Goal: Task Accomplishment & Management: Complete application form

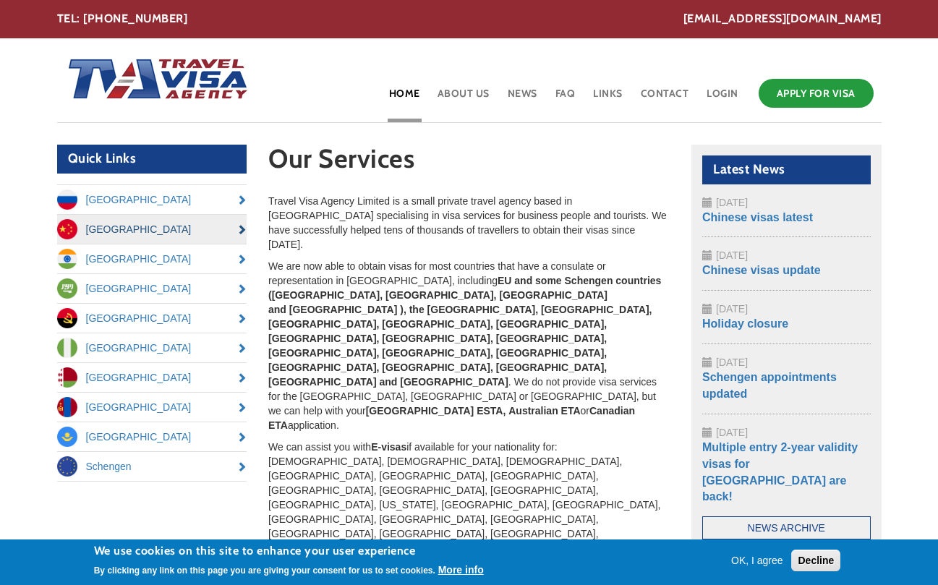
click at [182, 223] on link "[GEOGRAPHIC_DATA]" at bounding box center [152, 229] width 190 height 29
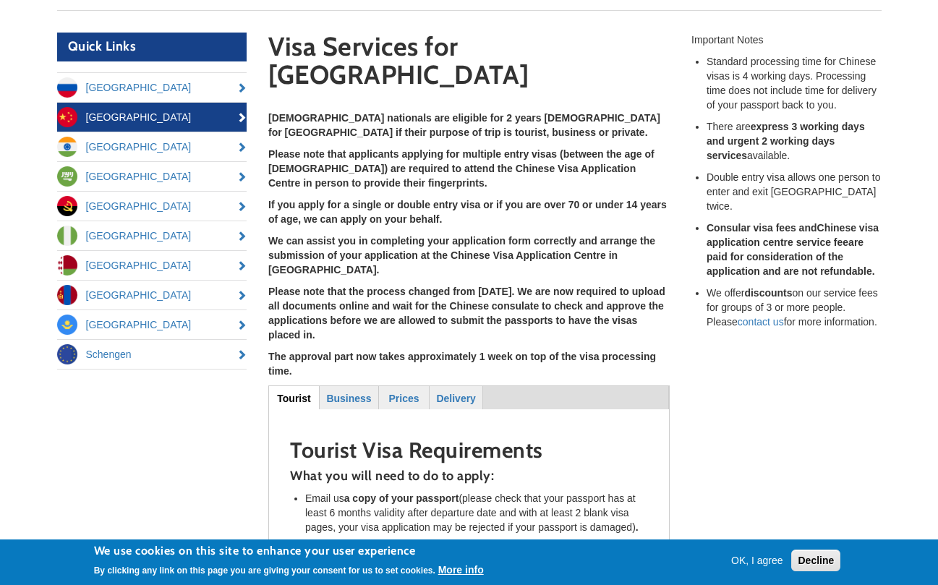
scroll to position [82, 0]
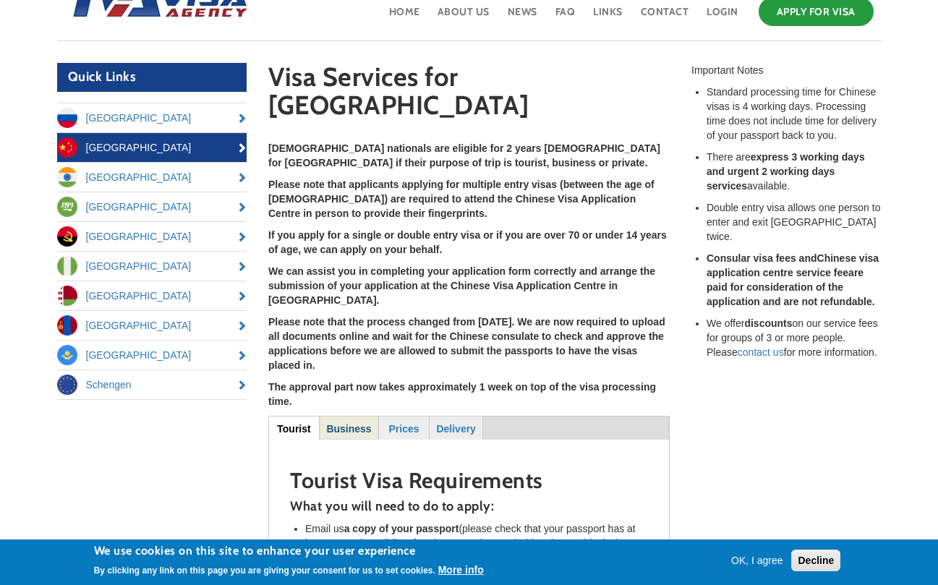
click at [358, 423] on strong "Business" at bounding box center [348, 429] width 45 height 12
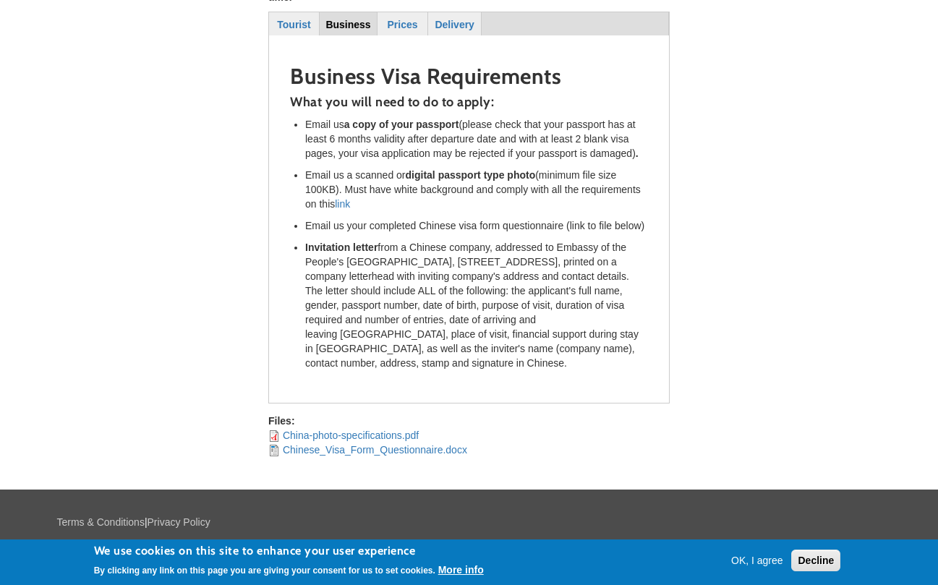
scroll to position [485, 0]
click at [769, 557] on button "OK, I agree" at bounding box center [757, 560] width 64 height 14
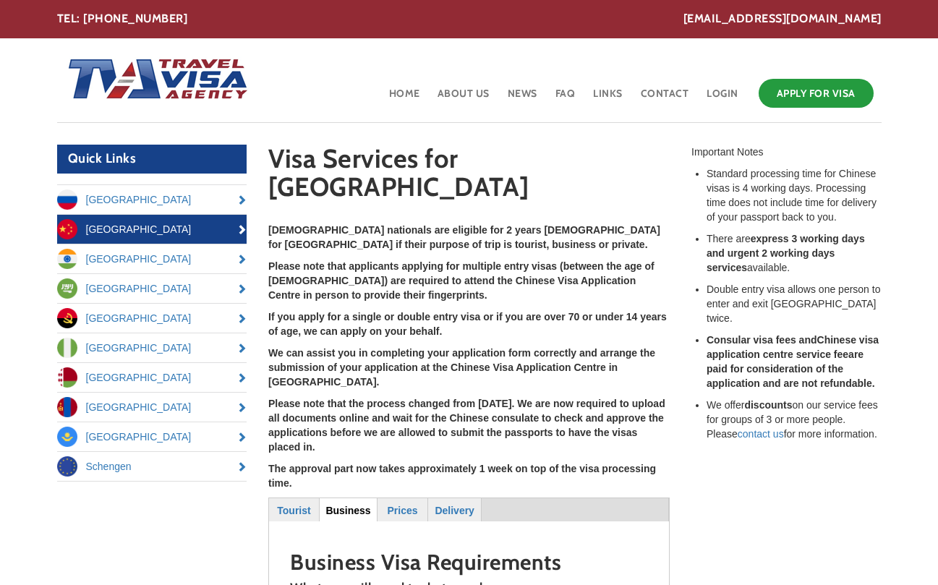
scroll to position [0, 0]
click at [807, 90] on link "Apply for Visa" at bounding box center [815, 93] width 115 height 29
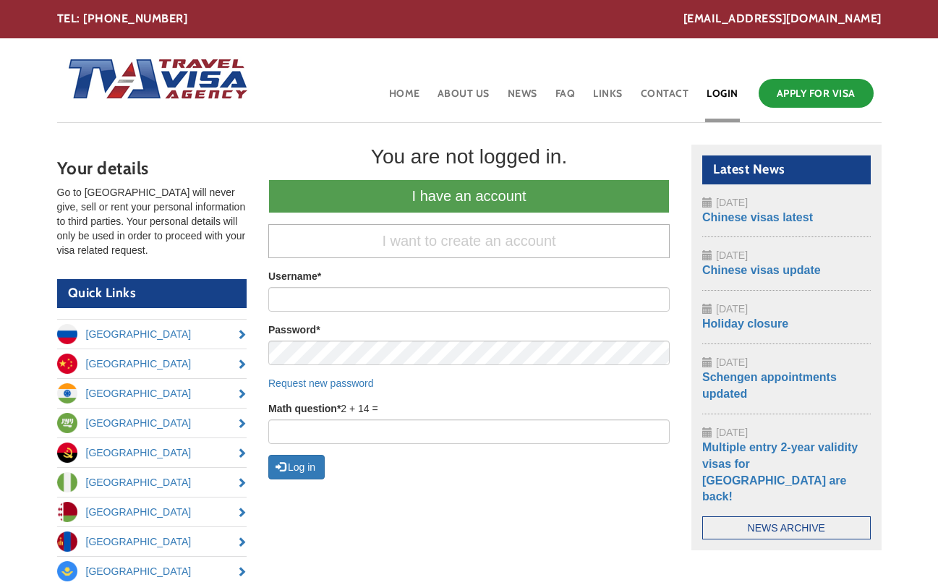
click at [482, 193] on link "I have an account" at bounding box center [468, 196] width 401 height 34
click at [479, 192] on link "I have an account" at bounding box center [468, 196] width 401 height 34
click at [320, 273] on span "*" at bounding box center [319, 276] width 4 height 12
click at [320, 287] on input "Username *" at bounding box center [468, 299] width 401 height 25
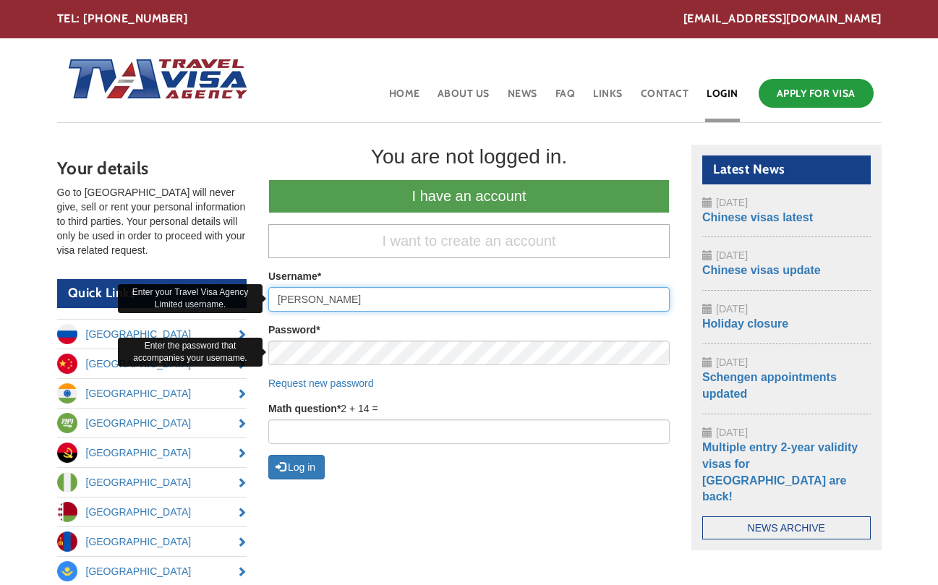
click at [374, 303] on input "Joanna MacGregor" at bounding box center [468, 299] width 401 height 25
type input "J"
type input "[PERSON_NAME][EMAIL_ADDRESS][PERSON_NAME][DOMAIN_NAME]"
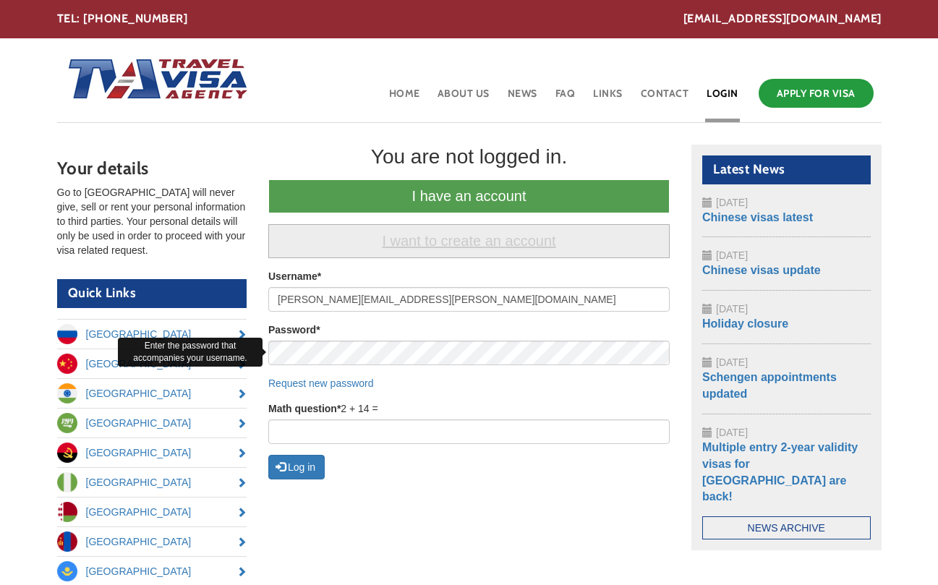
click at [494, 247] on link "I want to create an account" at bounding box center [468, 241] width 401 height 34
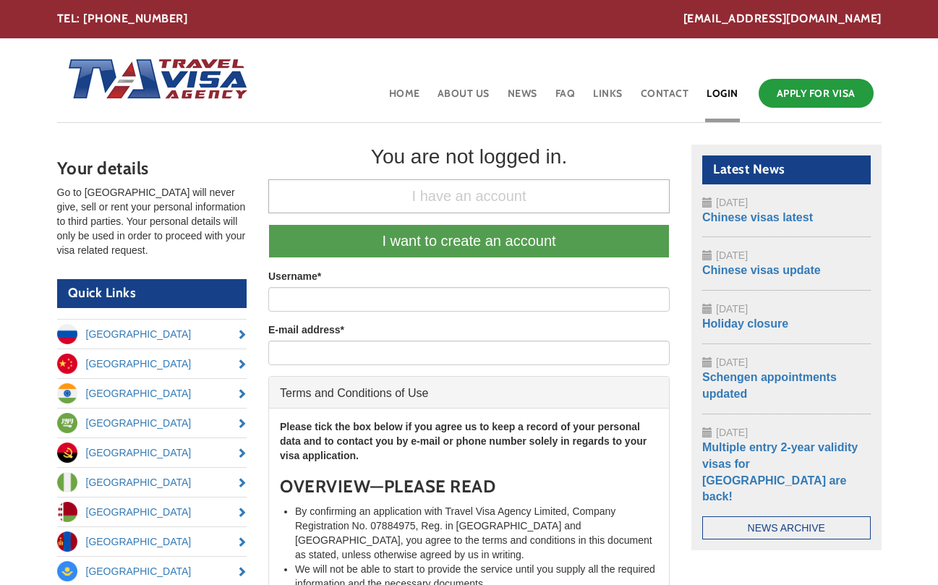
click at [490, 239] on link "I want to create an account" at bounding box center [468, 241] width 401 height 34
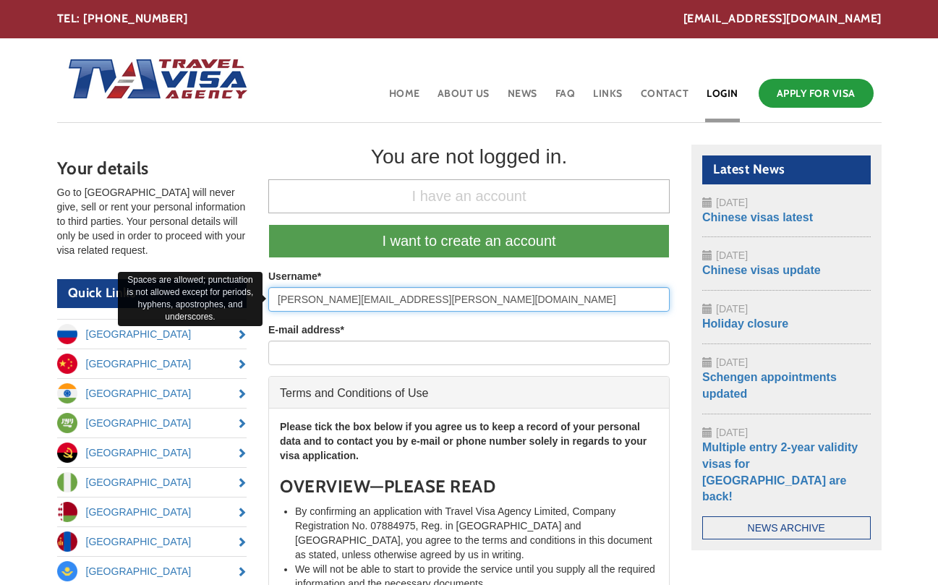
drag, startPoint x: 278, startPoint y: 299, endPoint x: 499, endPoint y: 300, distance: 220.5
click at [499, 300] on input "[PERSON_NAME][EMAIL_ADDRESS][PERSON_NAME][DOMAIN_NAME]" at bounding box center [468, 299] width 401 height 25
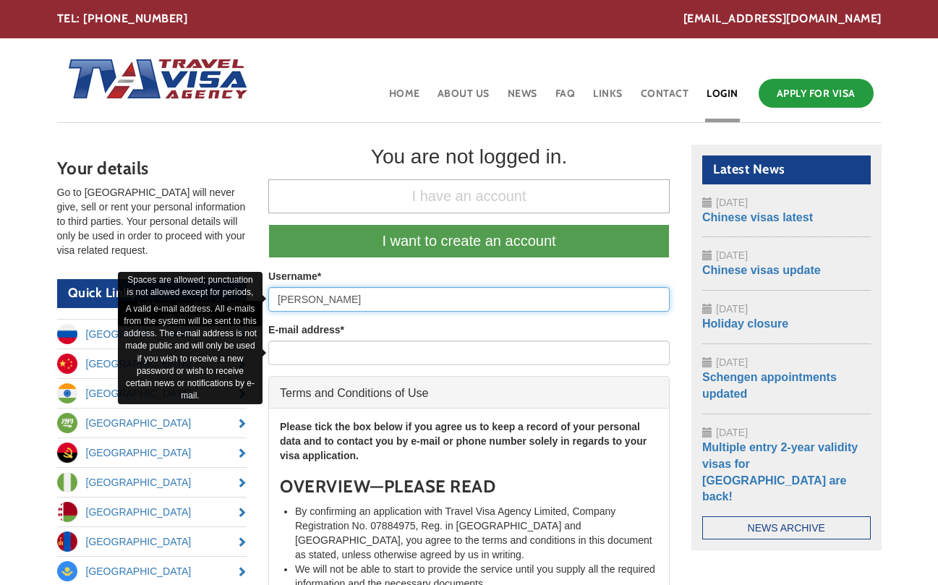
type input "Joanna MacGregor"
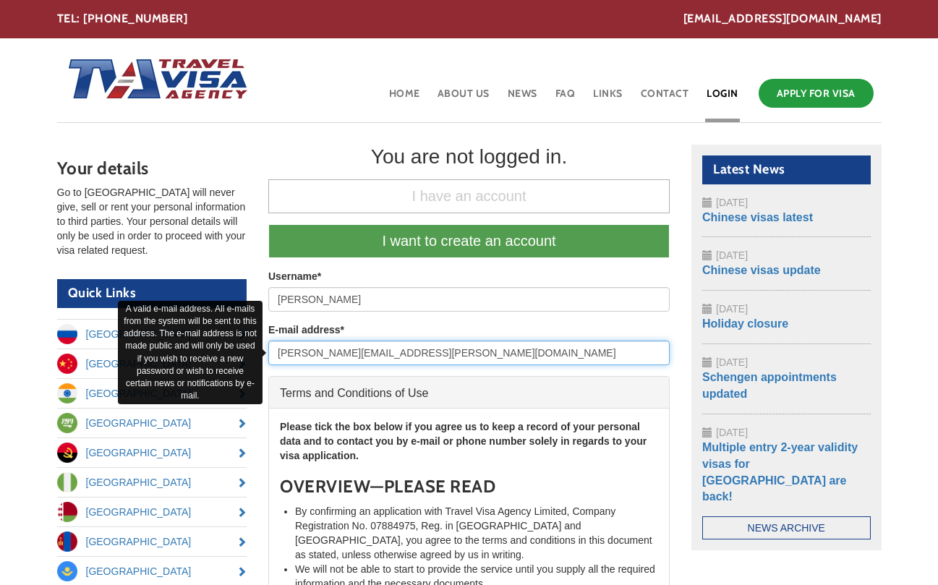
type input "joanna.macgregor@btinternet.com"
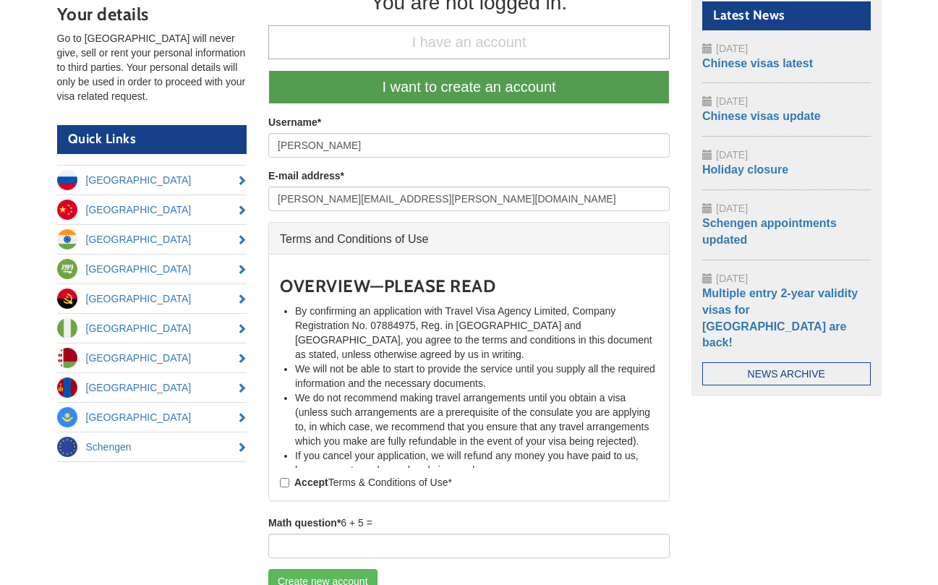
scroll to position [48, 0]
click at [286, 481] on input "Accept Terms & Conditions of Use *" at bounding box center [284, 482] width 9 height 9
checkbox input "true"
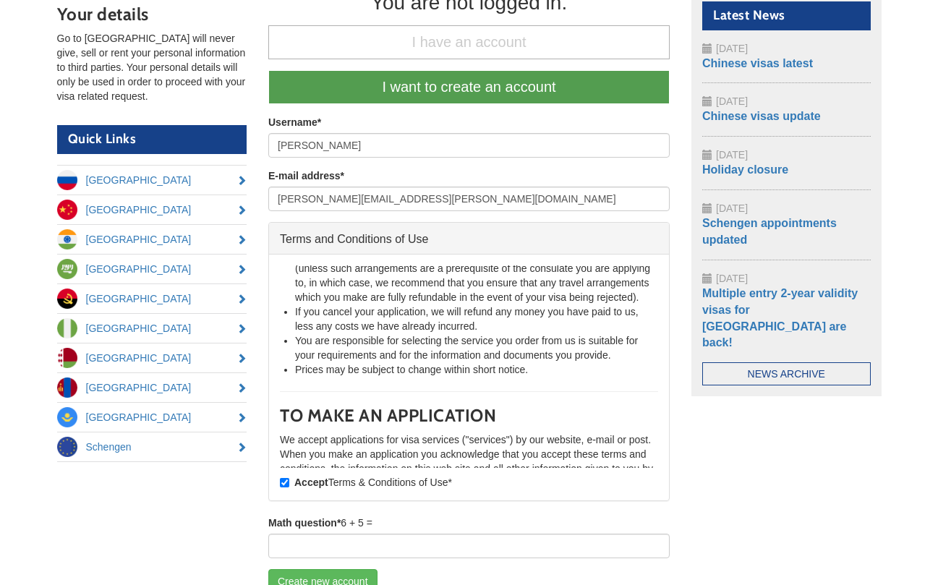
scroll to position [191, 0]
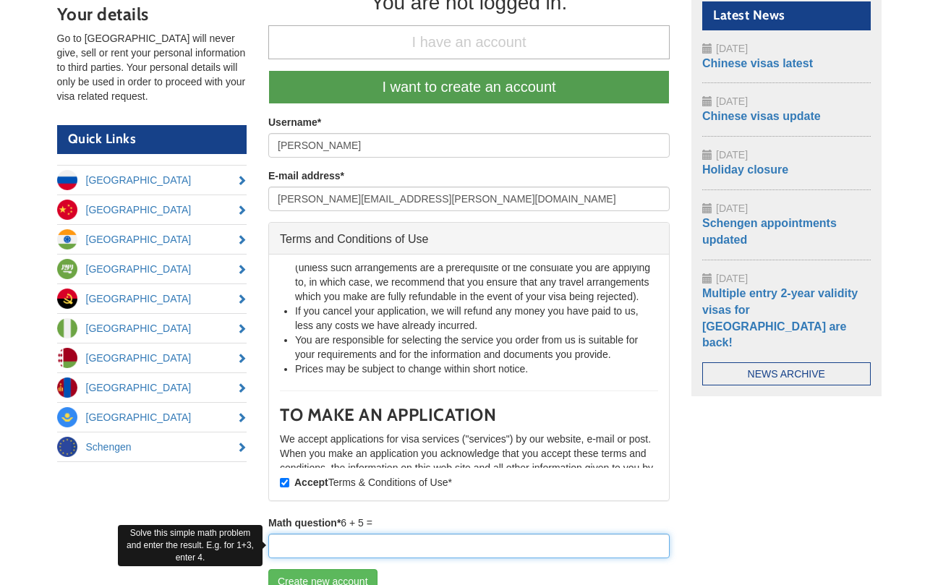
click at [356, 545] on input "Math question *" at bounding box center [468, 546] width 401 height 25
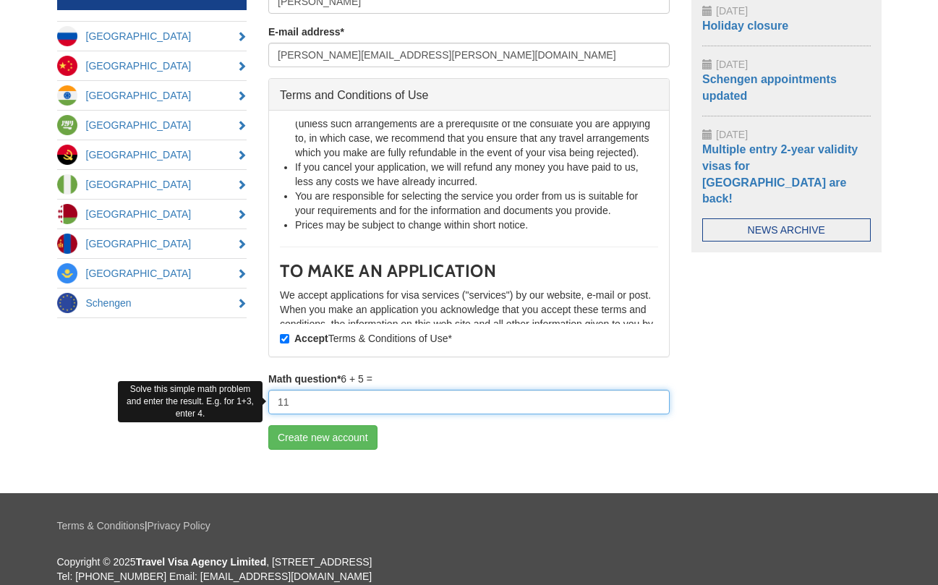
scroll to position [313, 0]
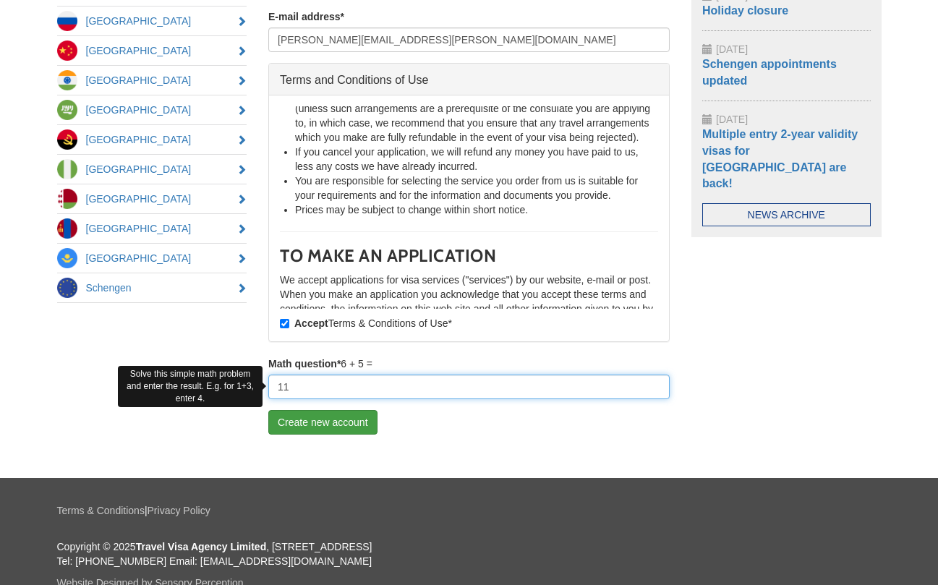
type input "11"
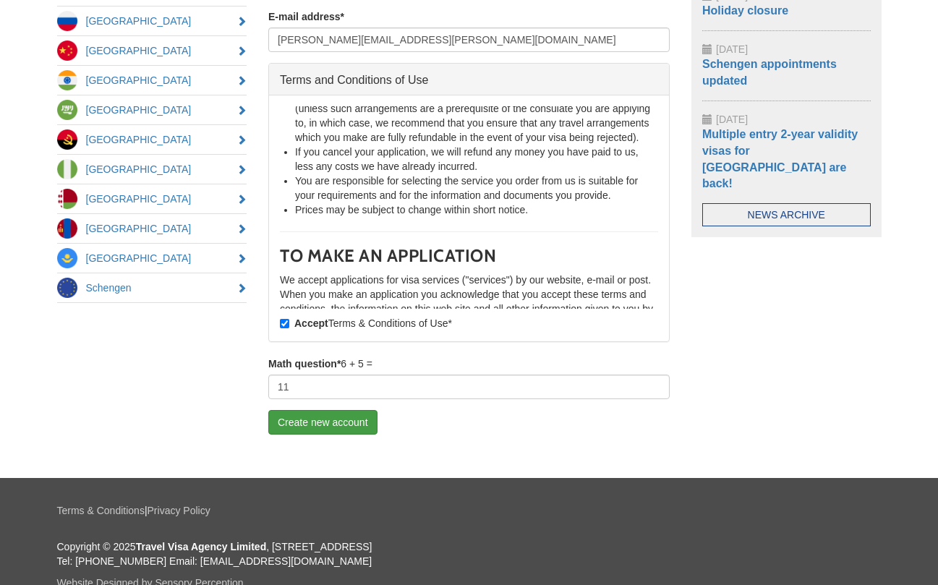
click at [341, 419] on button "Create new account" at bounding box center [322, 422] width 109 height 25
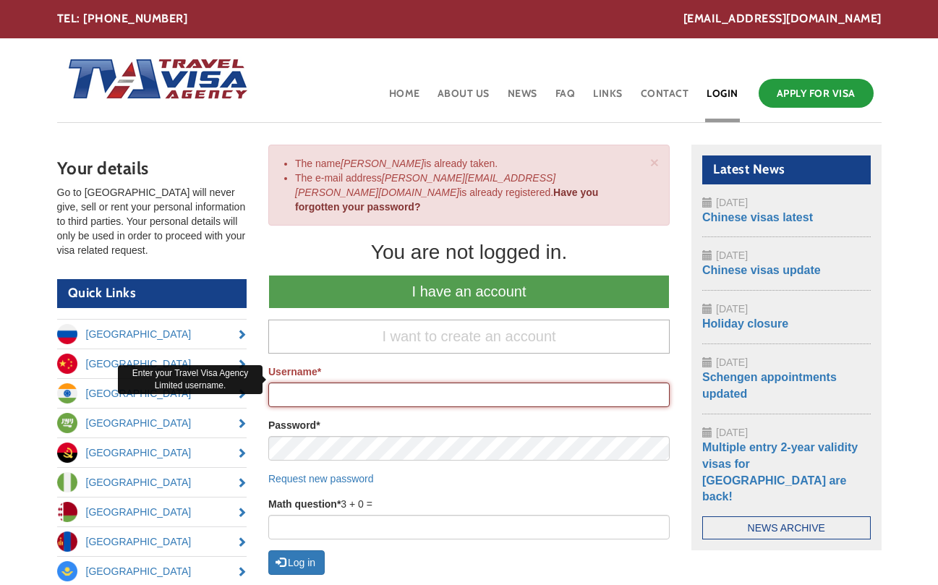
scroll to position [35, 0]
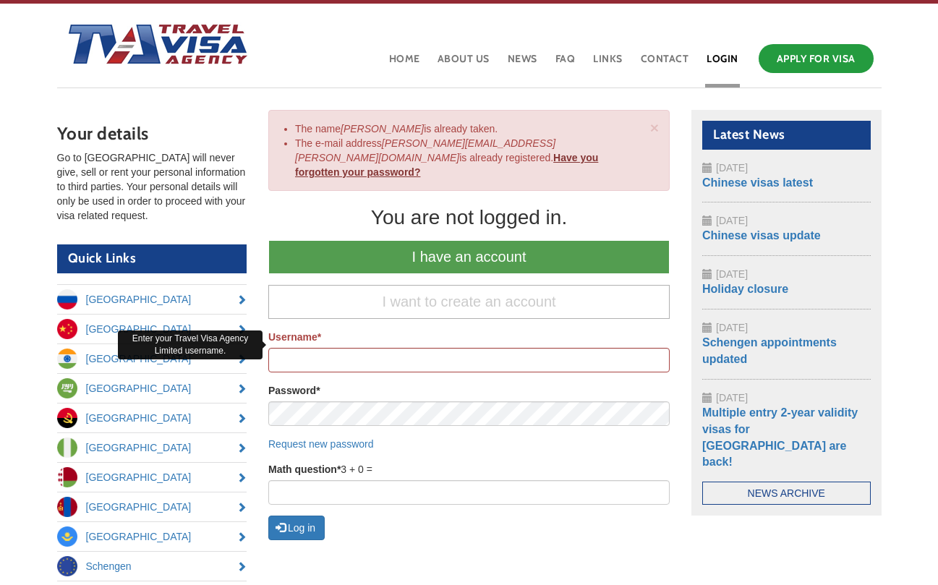
click at [409, 157] on link "Have you forgotten your password?" at bounding box center [446, 165] width 303 height 26
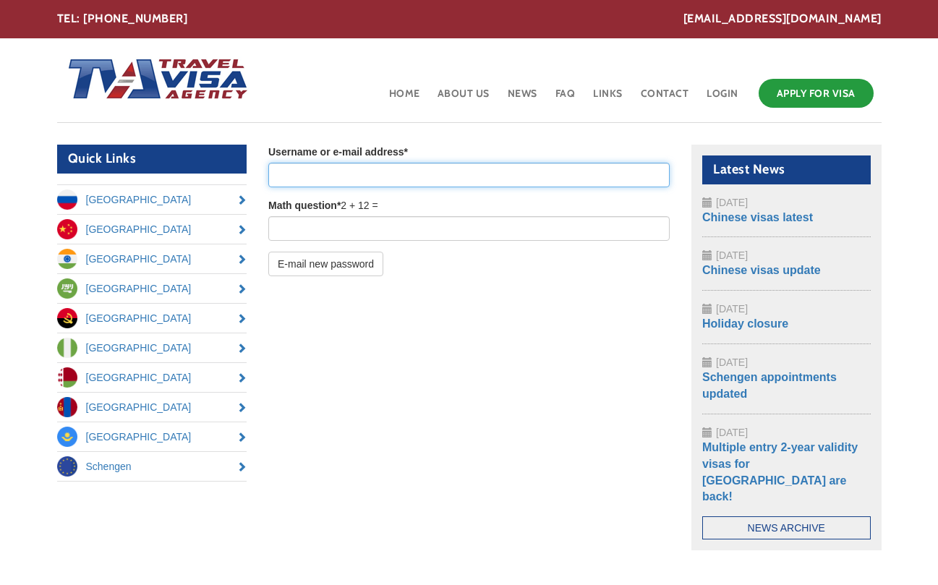
click at [366, 177] on input "Username or e-mail address *" at bounding box center [468, 175] width 401 height 25
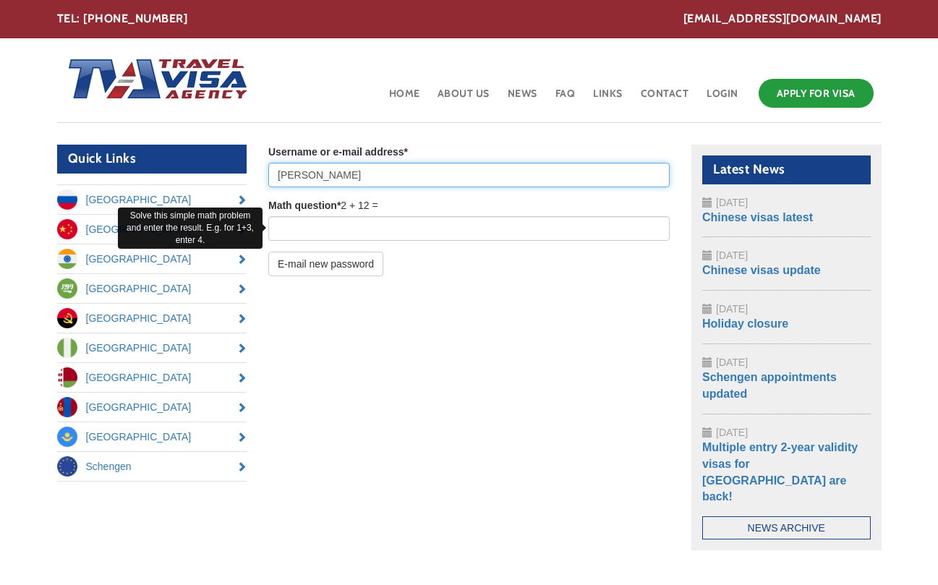
type input "Joanna MacGregor"
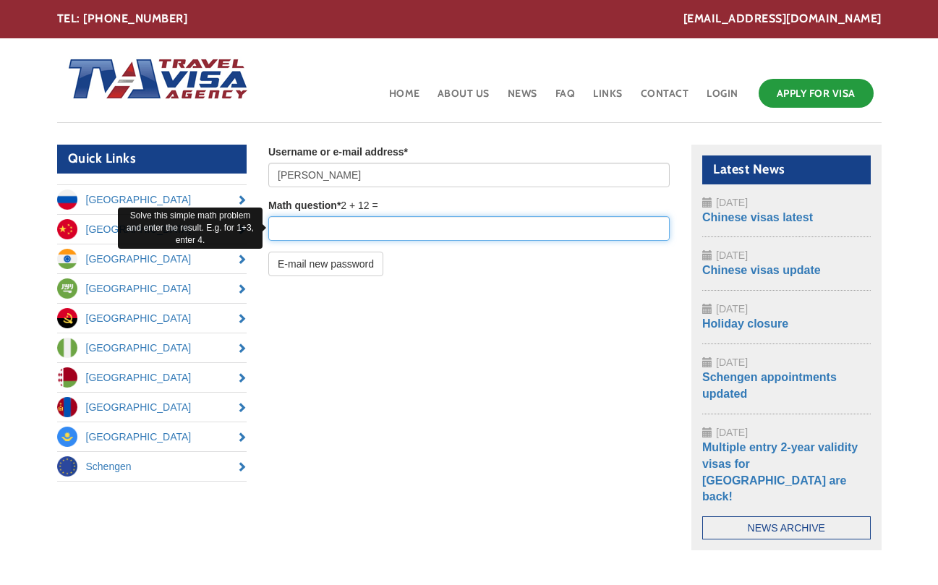
click at [359, 234] on input "Math question *" at bounding box center [468, 228] width 401 height 25
type input "14"
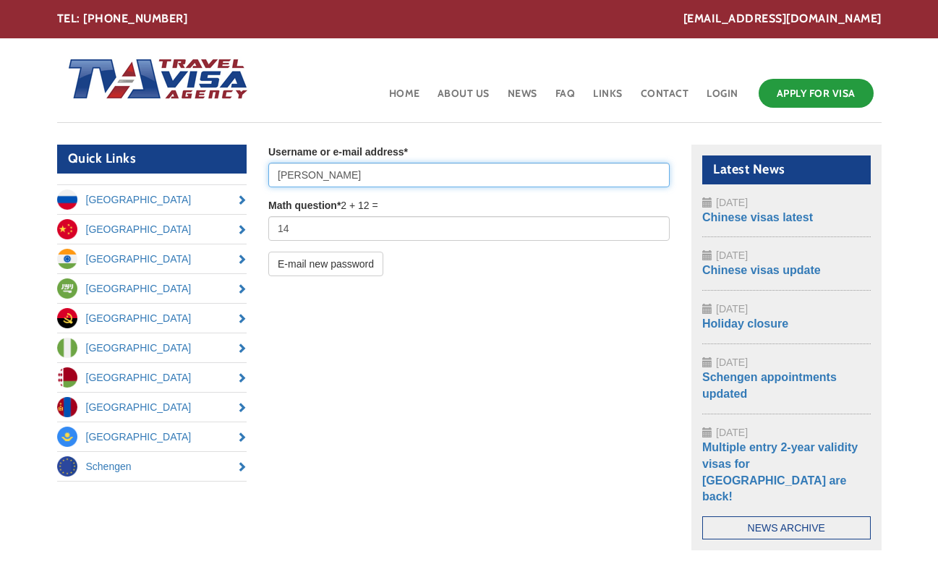
drag, startPoint x: 279, startPoint y: 175, endPoint x: 448, endPoint y: 177, distance: 168.5
click at [448, 177] on input "Joanna MacGregor" at bounding box center [468, 175] width 401 height 25
type input "Joanna.macgregor@btinternet.com"
type input "[PERSON_NAME][EMAIL_ADDRESS][PERSON_NAME][DOMAIN_NAME]"
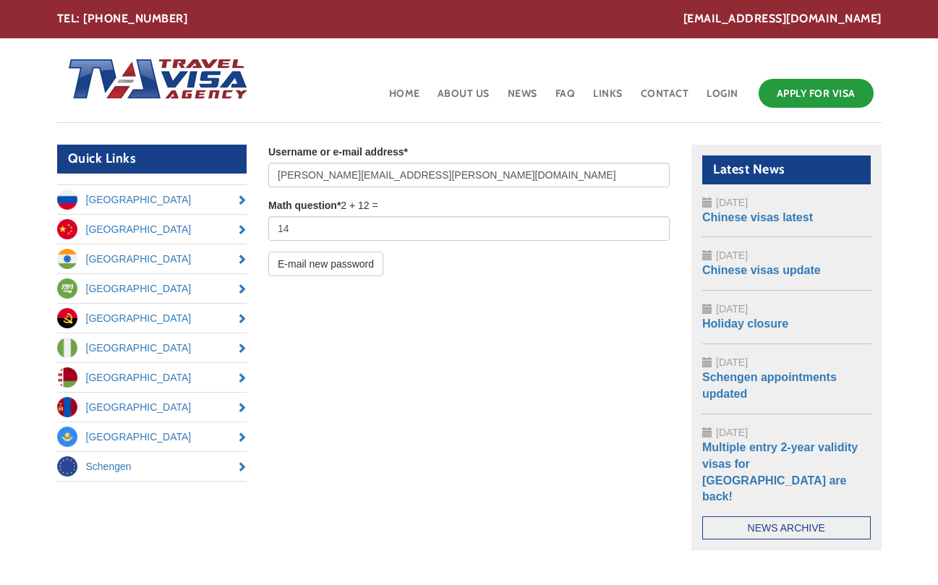
click at [437, 273] on div "E-mail new password" at bounding box center [468, 264] width 401 height 25
click at [337, 265] on button "E-mail new password" at bounding box center [325, 264] width 115 height 25
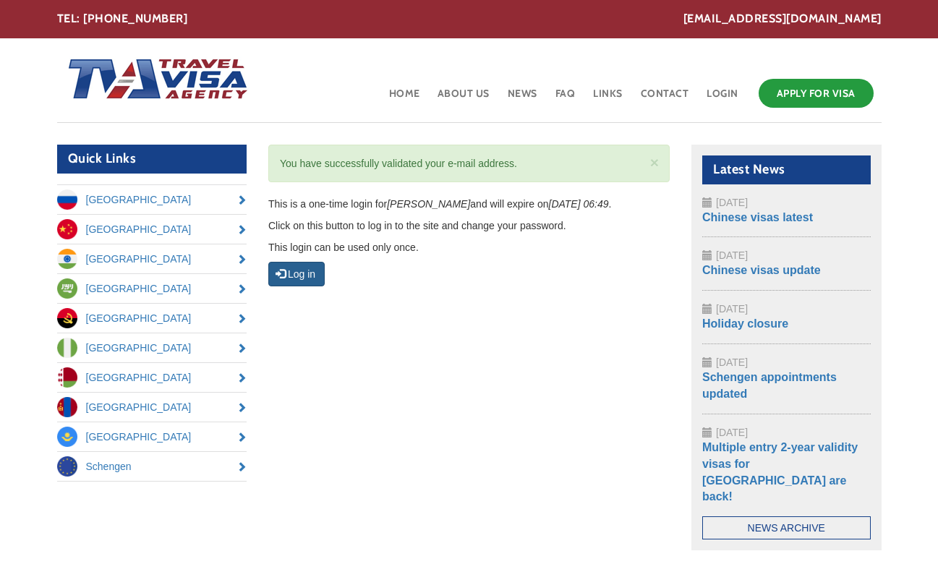
click at [304, 270] on button "Log in" at bounding box center [296, 274] width 56 height 25
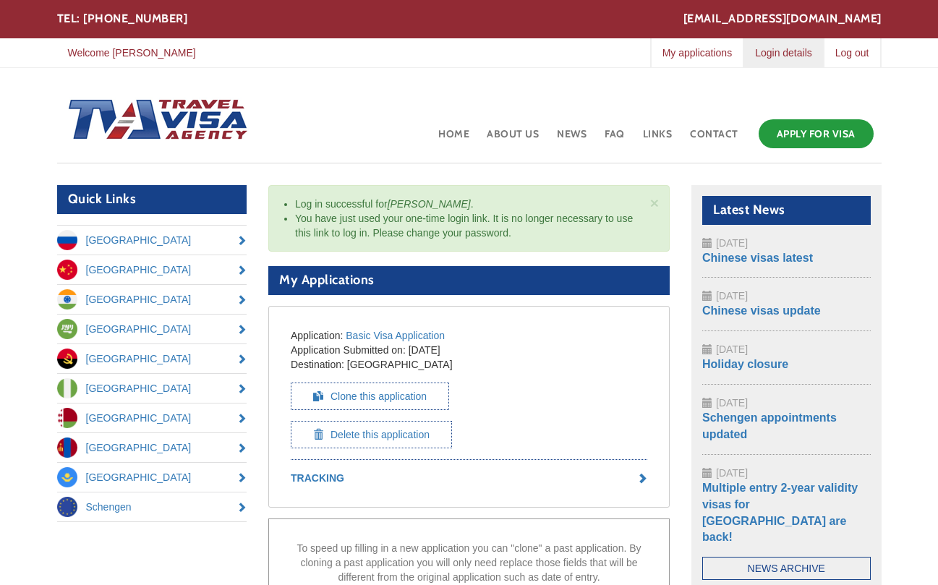
click at [770, 51] on link "Login details" at bounding box center [783, 52] width 80 height 29
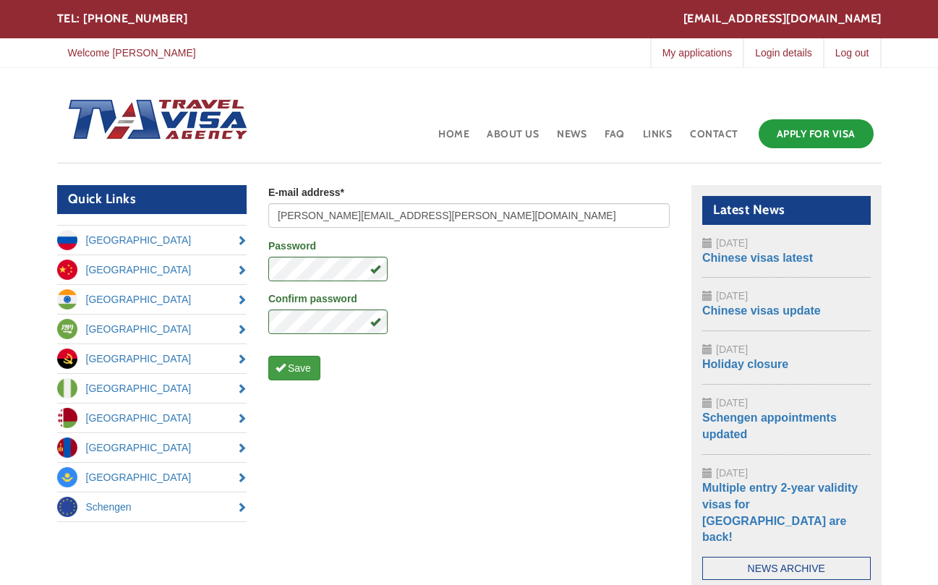
click at [293, 367] on button "Save" at bounding box center [294, 368] width 52 height 25
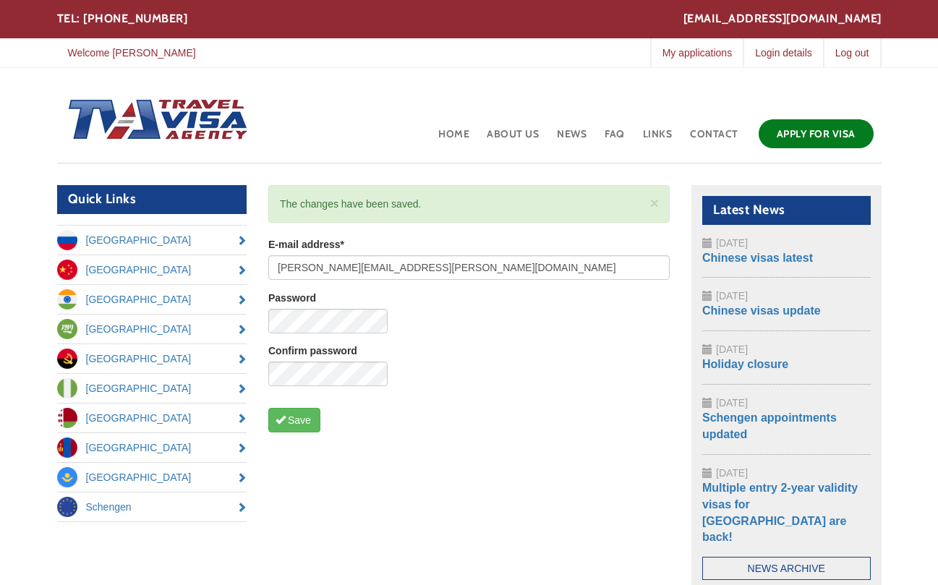
click at [818, 128] on link "Apply for Visa" at bounding box center [815, 133] width 115 height 29
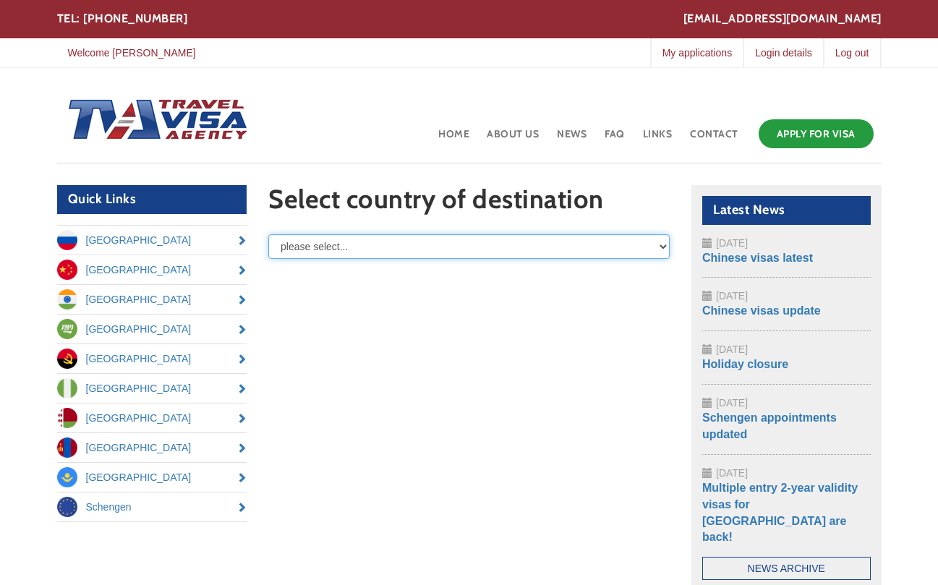
select select "/node/add/basic-visa-application/field_destination/[GEOGRAPHIC_DATA]"
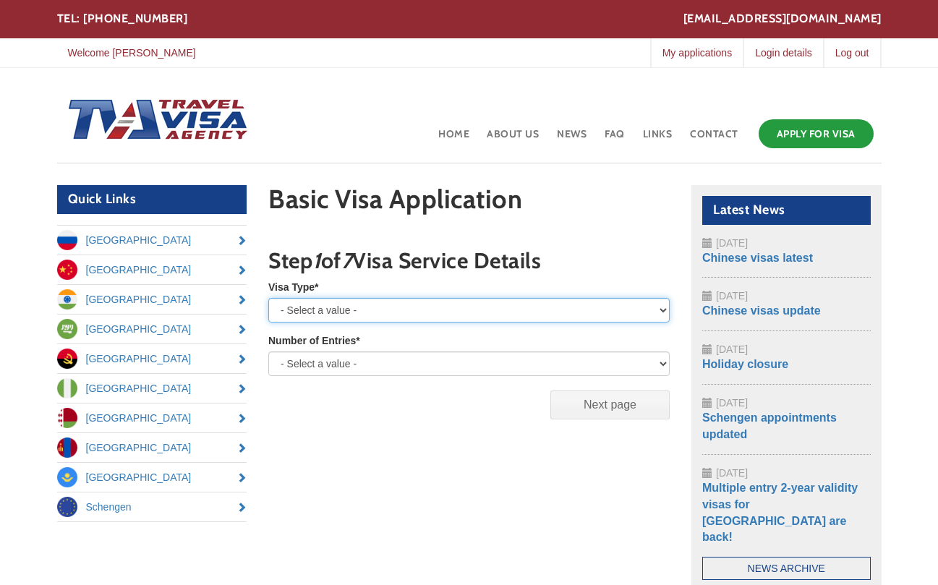
select select "Business"
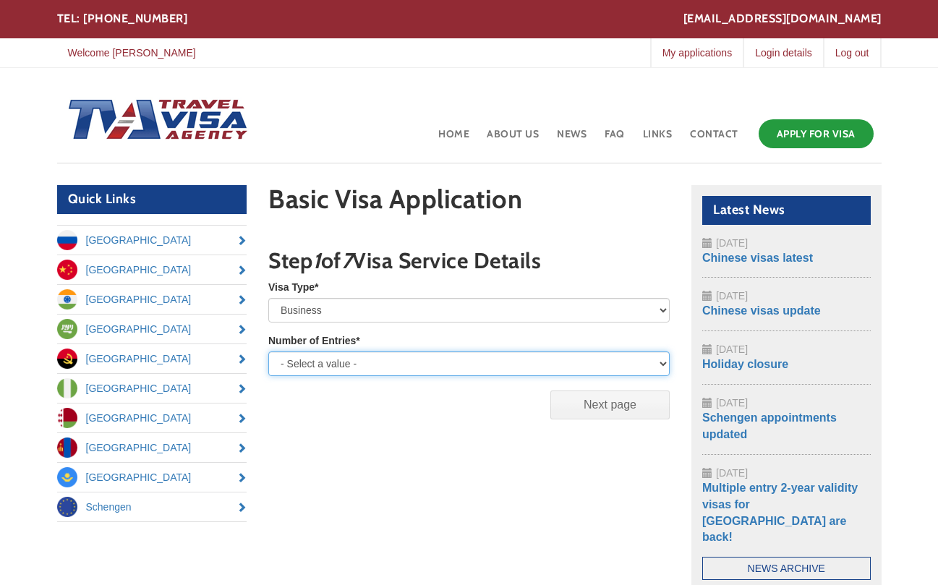
select select "single"
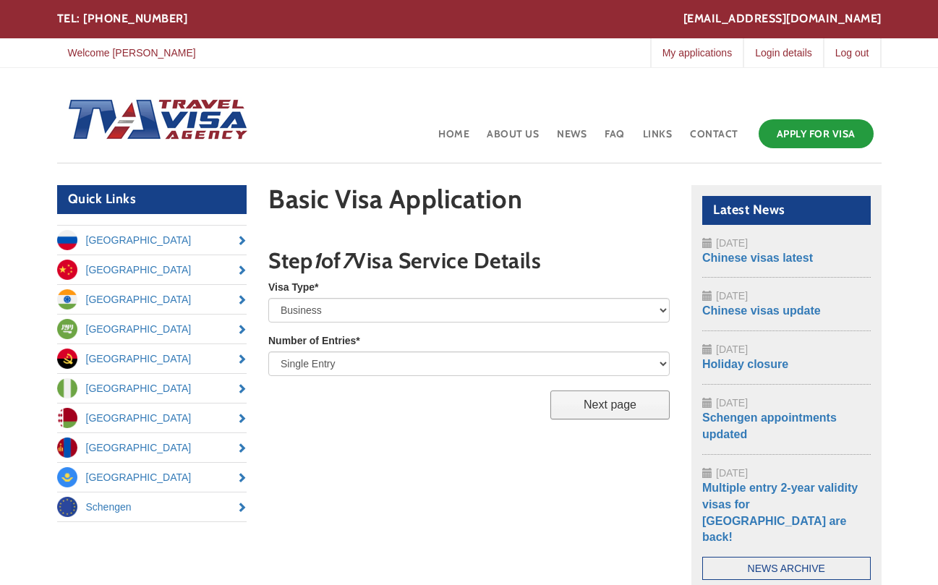
click at [616, 406] on input "Next page" at bounding box center [609, 404] width 119 height 29
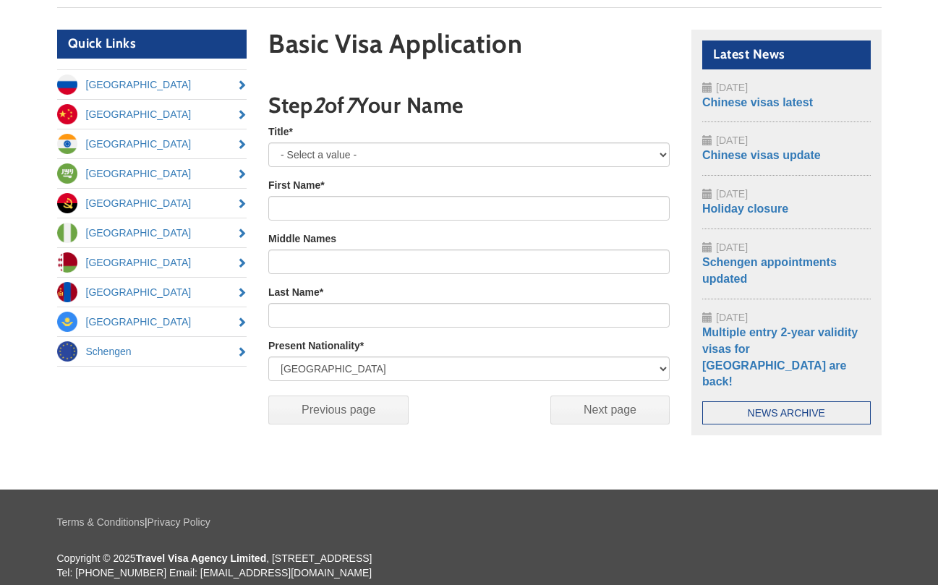
scroll to position [154, 0]
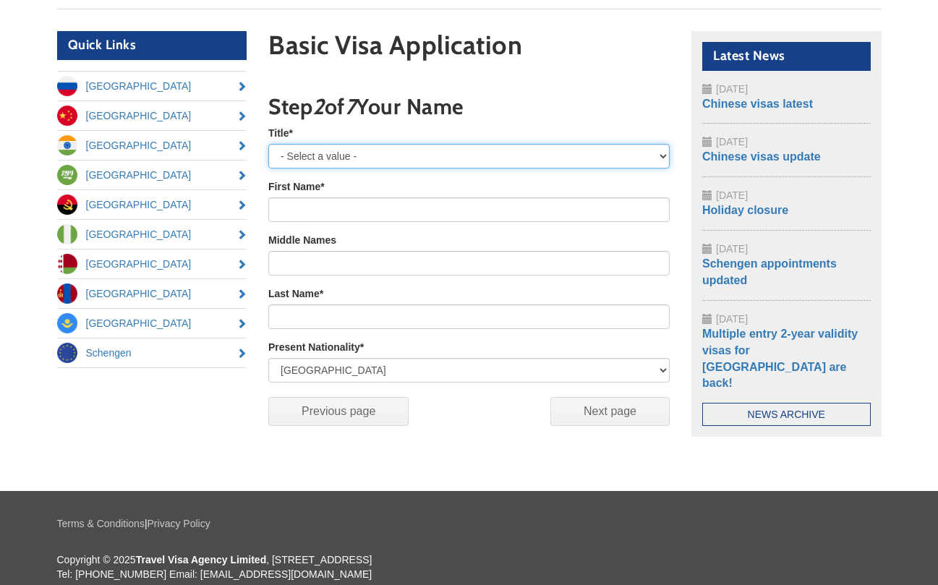
select select "Mrs"
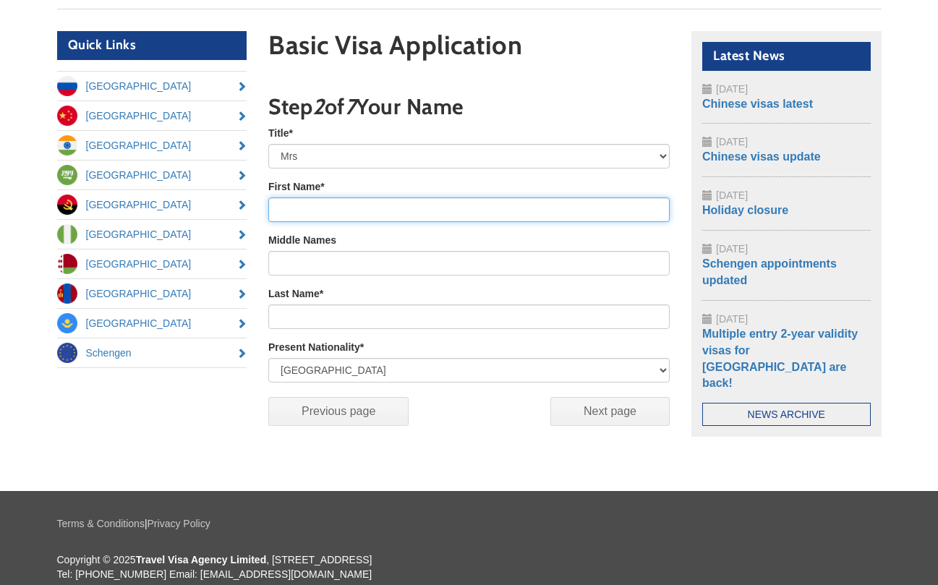
click at [425, 208] on input "First Name *" at bounding box center [468, 209] width 401 height 25
type input "[PERSON_NAME]"
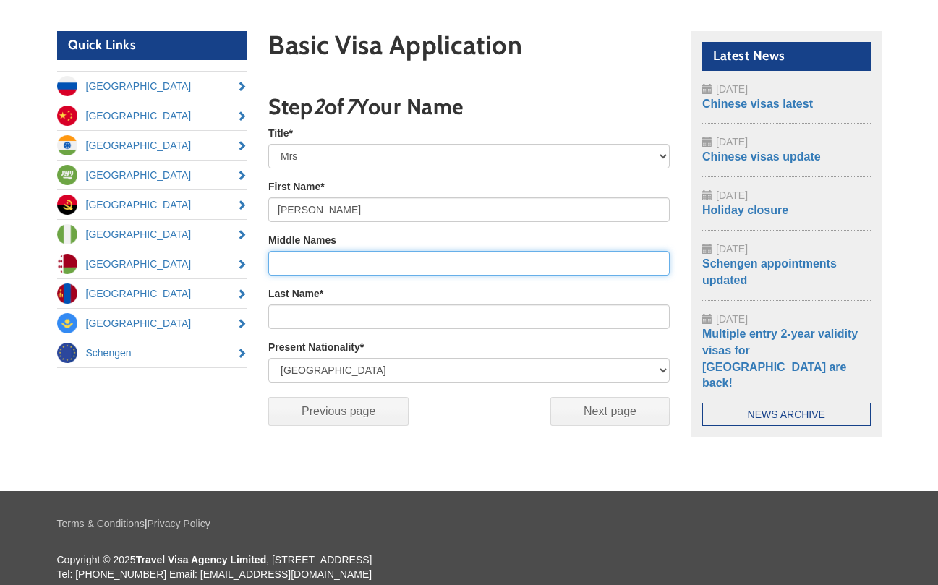
click at [311, 262] on input "Middle Names" at bounding box center [468, 263] width 401 height 25
type input "Clare"
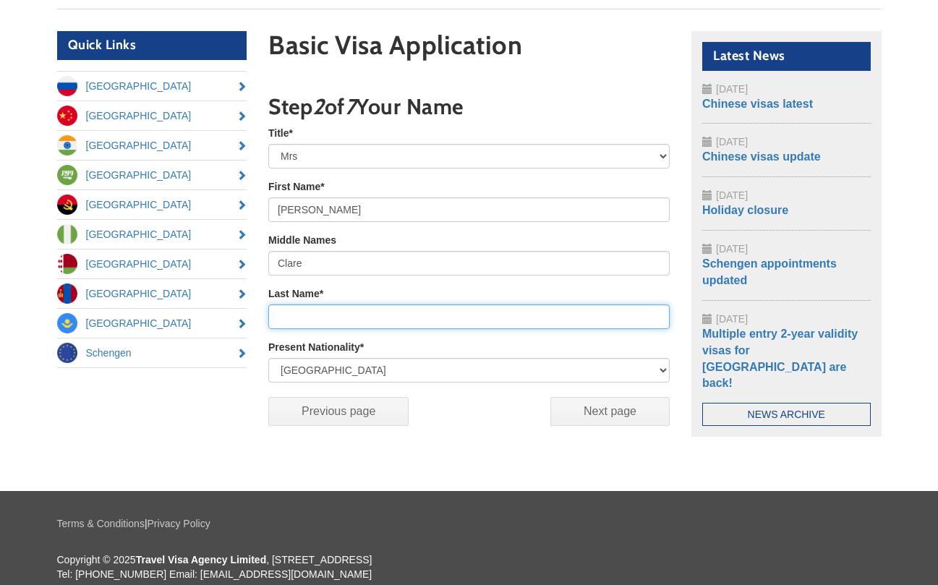
click at [299, 320] on input "Last Name *" at bounding box center [468, 316] width 401 height 25
type input "MacGregor"
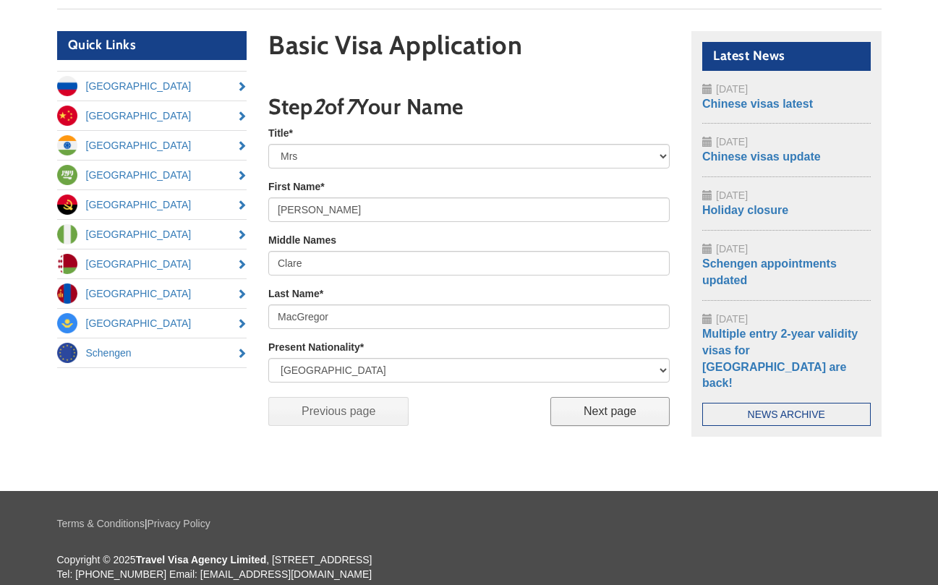
click at [627, 407] on input "Next page" at bounding box center [609, 411] width 119 height 29
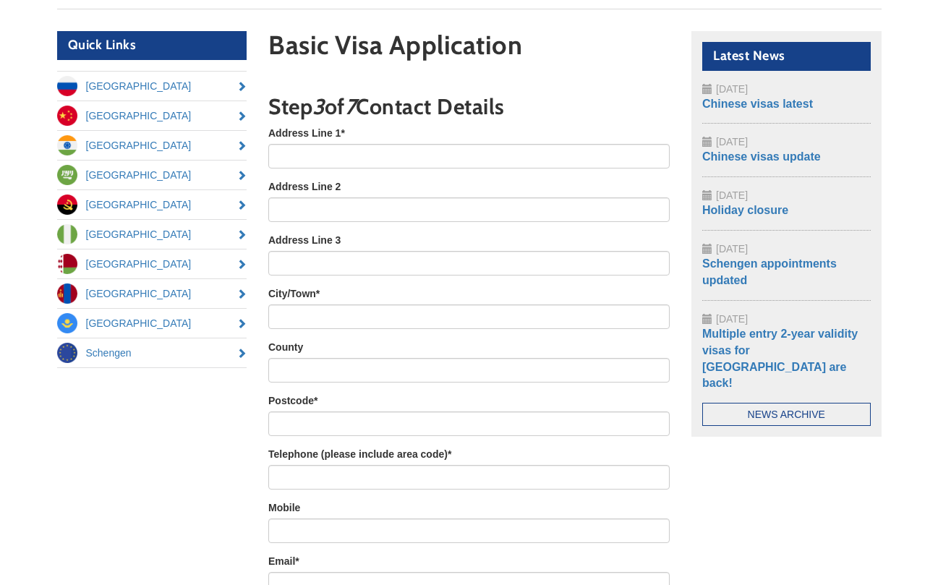
scroll to position [248, 0]
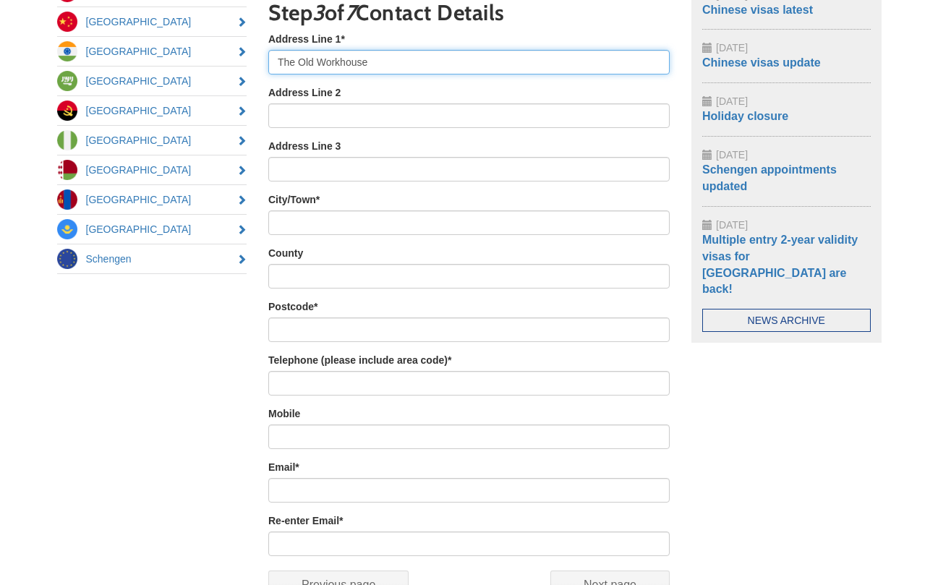
type input "The Old Workhouse"
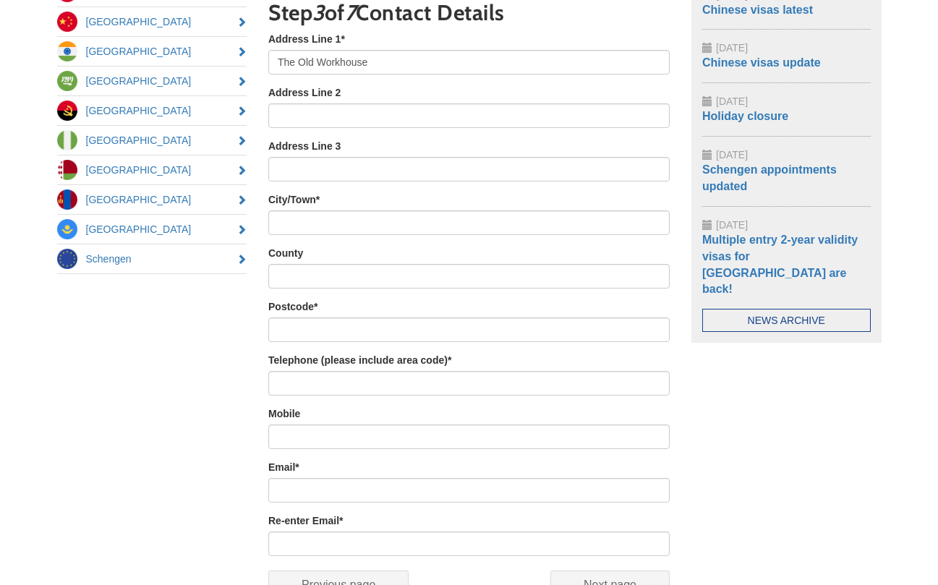
click at [606, 93] on div "Address Line 2" at bounding box center [468, 106] width 401 height 43
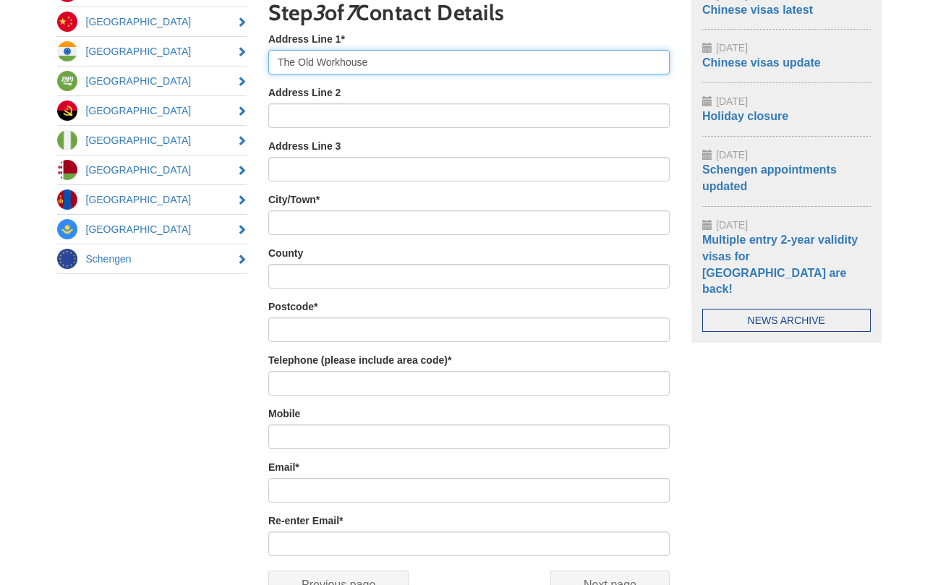
click at [334, 58] on input "The Old Workhouse" at bounding box center [468, 62] width 401 height 25
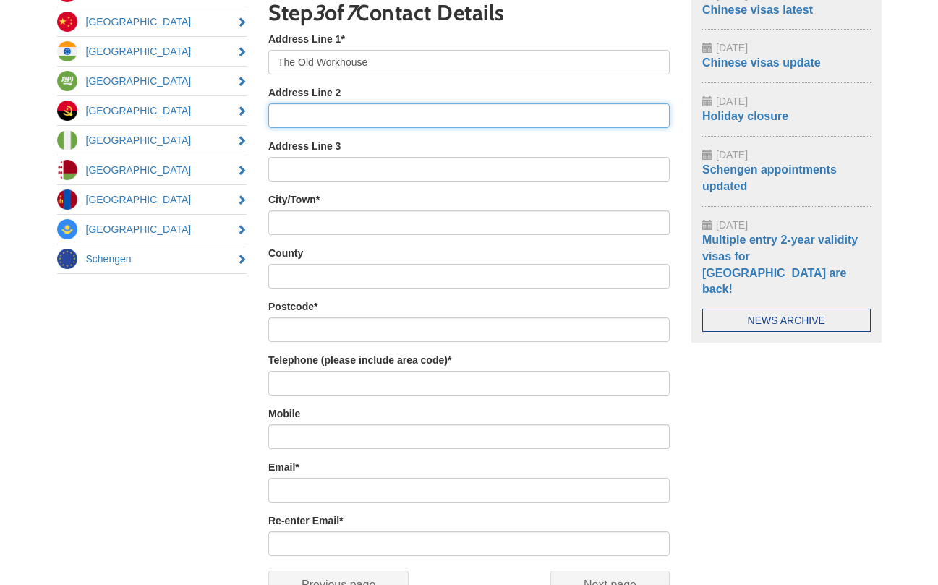
click at [312, 110] on input "Address Line 2" at bounding box center [468, 115] width 401 height 25
type input "[PERSON_NAME][GEOGRAPHIC_DATA]"
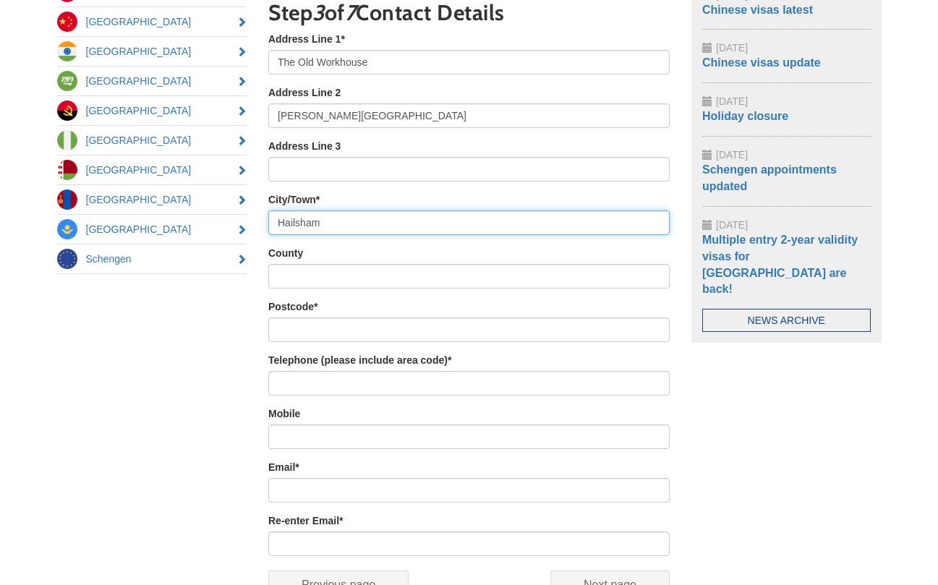
type input "Hailsham"
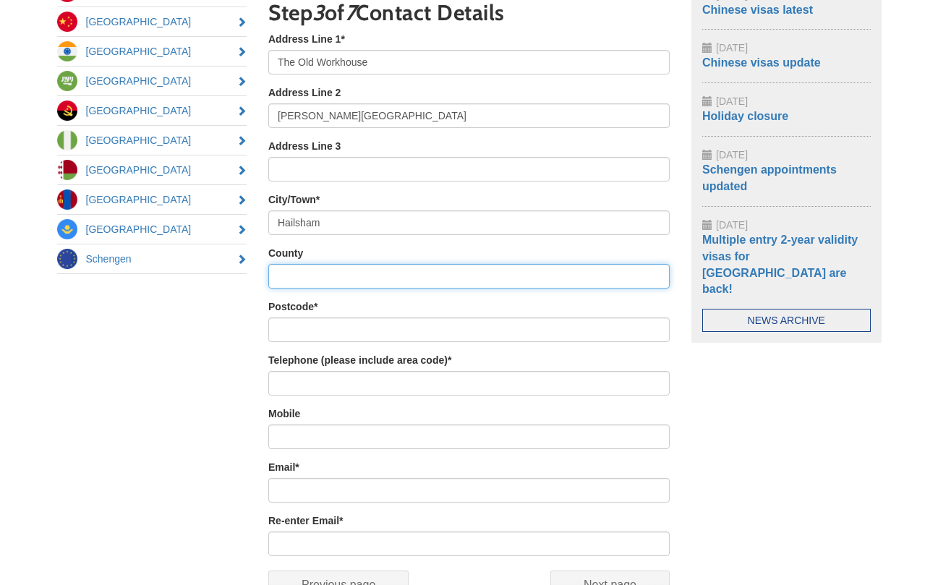
click at [474, 271] on input "County" at bounding box center [468, 276] width 401 height 25
click at [299, 276] on input "EastSussex" at bounding box center [468, 276] width 401 height 25
type input "[GEOGRAPHIC_DATA]"
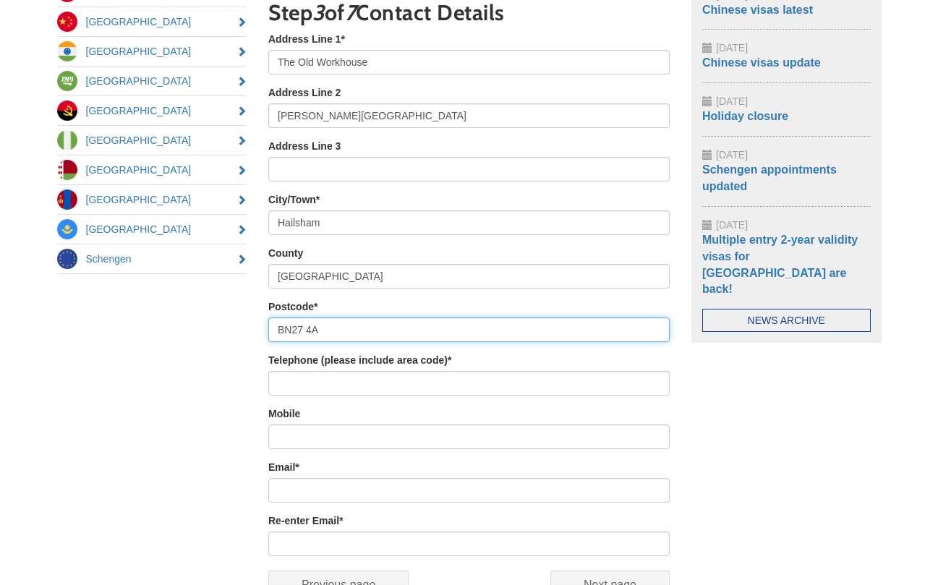
type input "BN27 4AA"
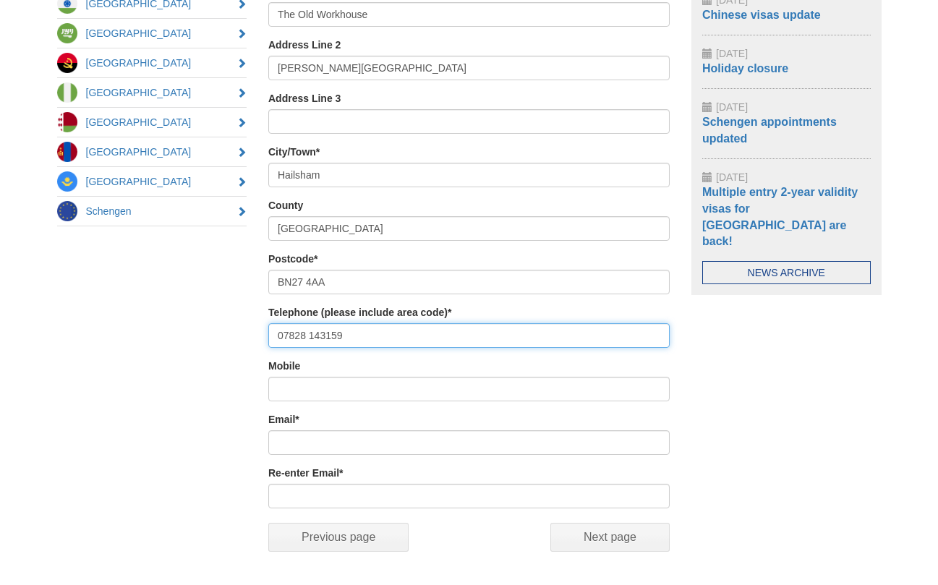
scroll to position [296, 0]
type input "07828 143159"
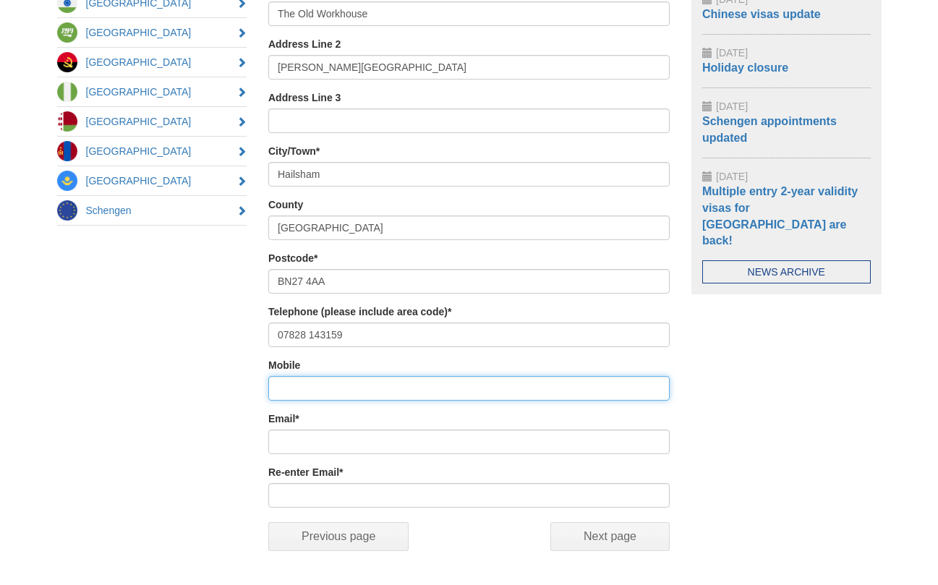
click at [339, 382] on input "Mobile" at bounding box center [468, 388] width 401 height 25
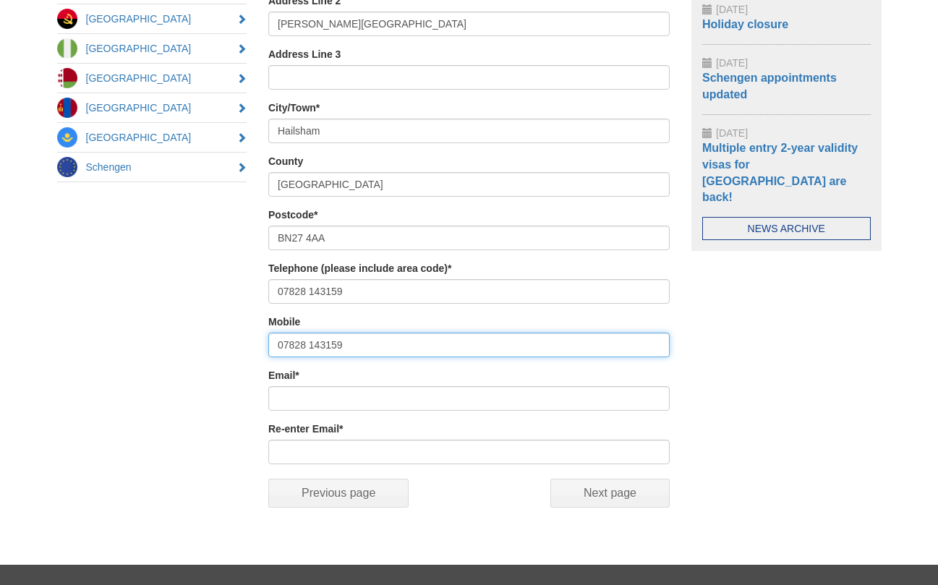
scroll to position [341, 0]
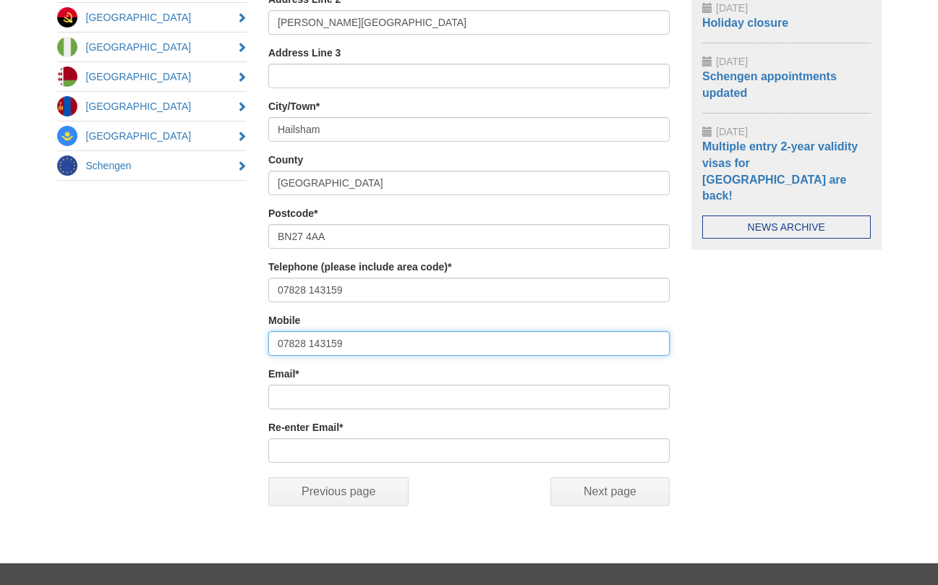
type input "07828 143159"
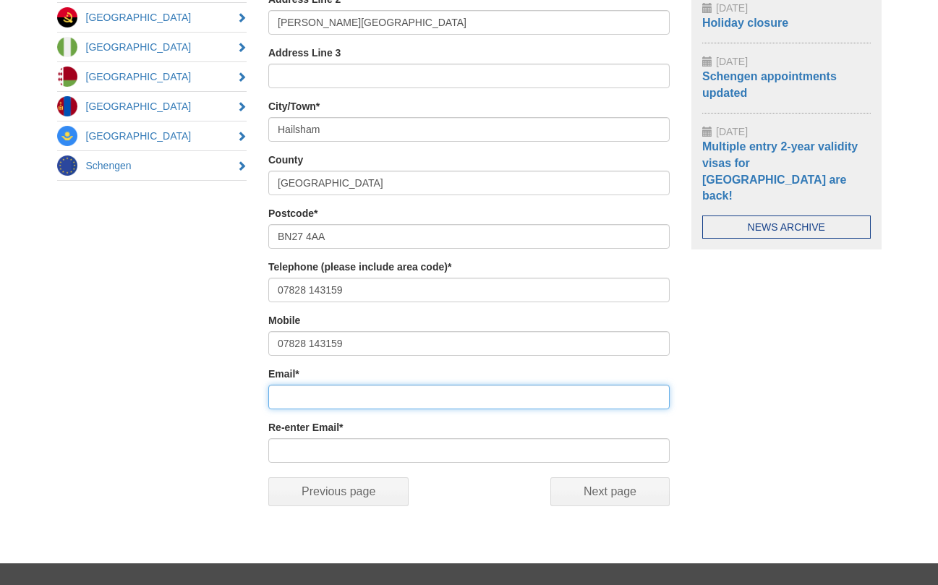
type input "[PERSON_NAME][EMAIL_ADDRESS][PERSON_NAME][DOMAIN_NAME]"
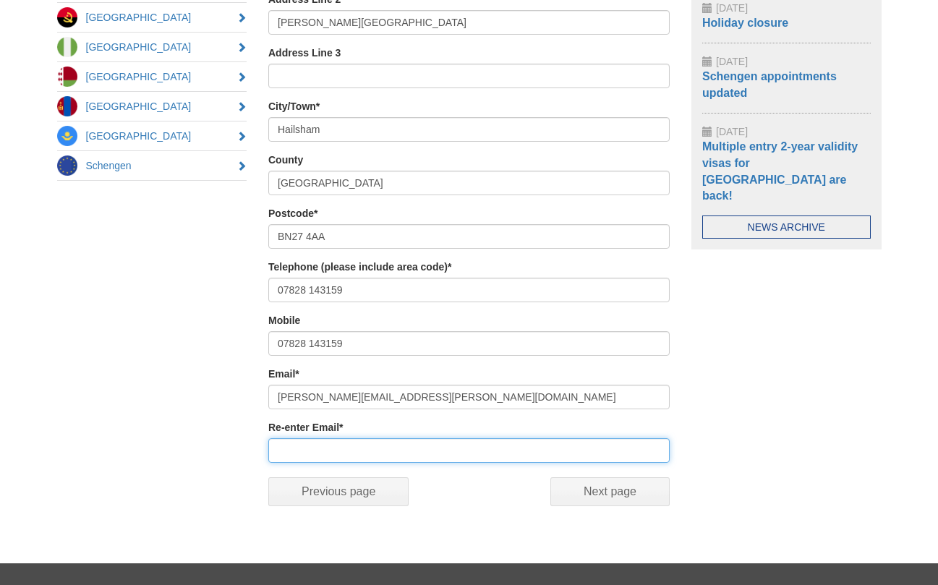
type input "[PERSON_NAME][EMAIL_ADDRESS][PERSON_NAME][DOMAIN_NAME]"
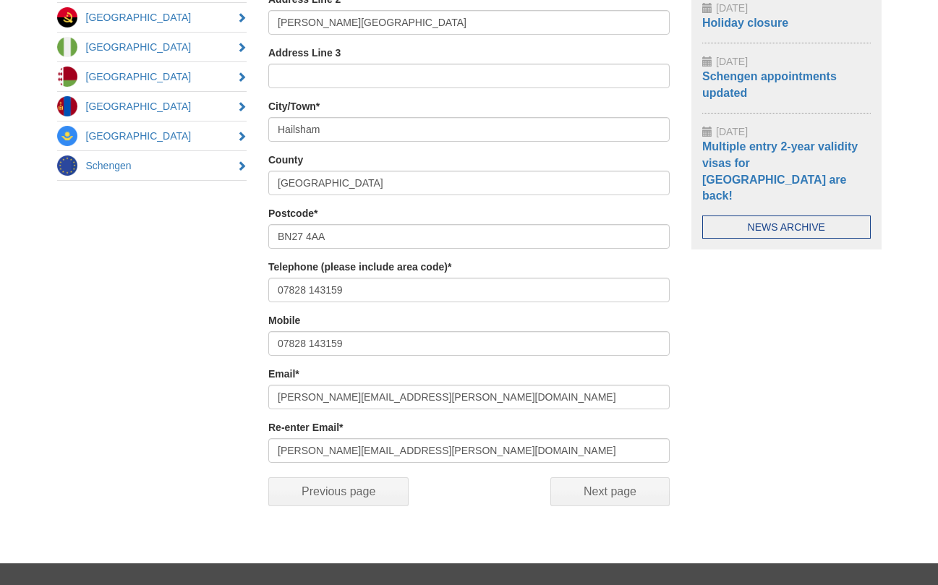
click at [701, 366] on div "Quick Links Russia China India Saudi Arabia Angola Nigeria Belarus Mongolia Kaz…" at bounding box center [469, 188] width 846 height 688
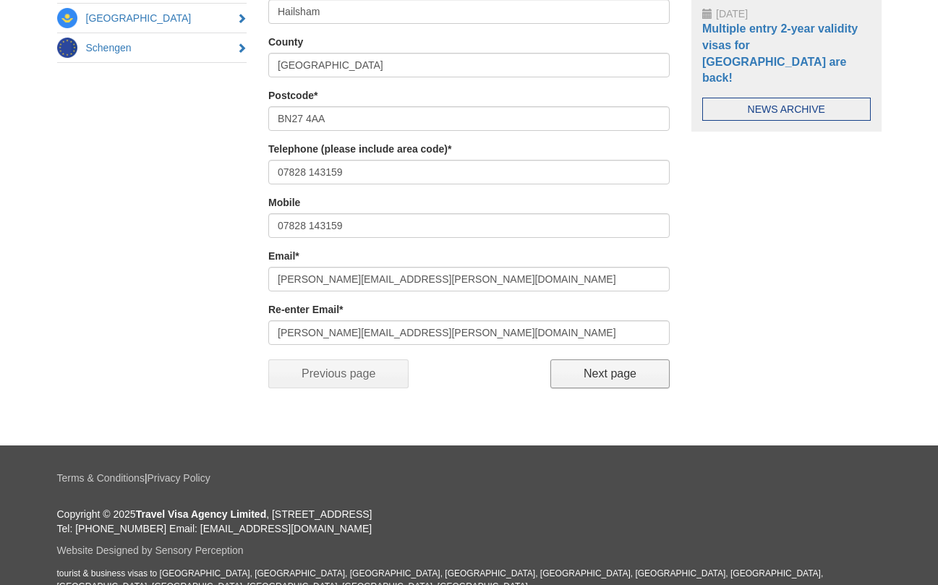
scroll to position [458, 0]
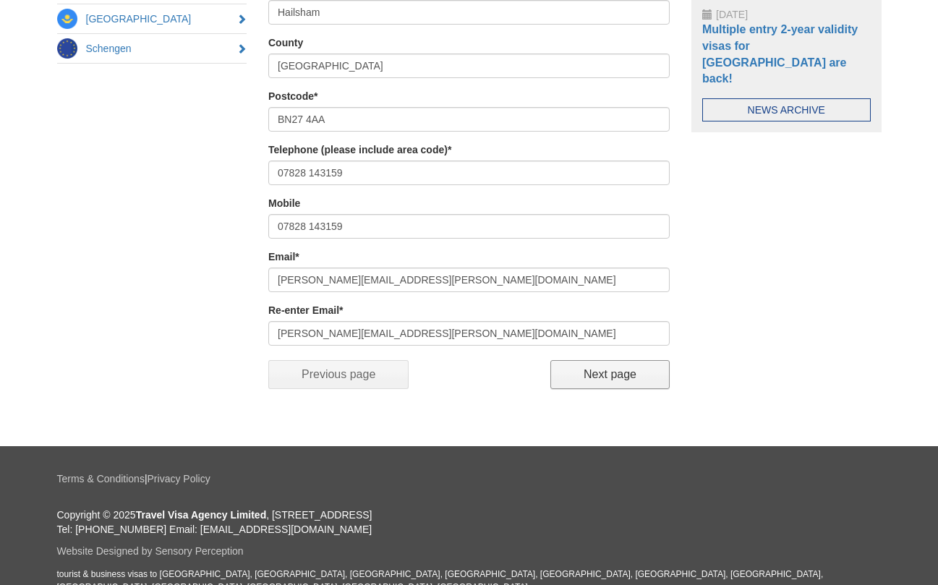
click at [625, 372] on input "Next page" at bounding box center [609, 374] width 119 height 29
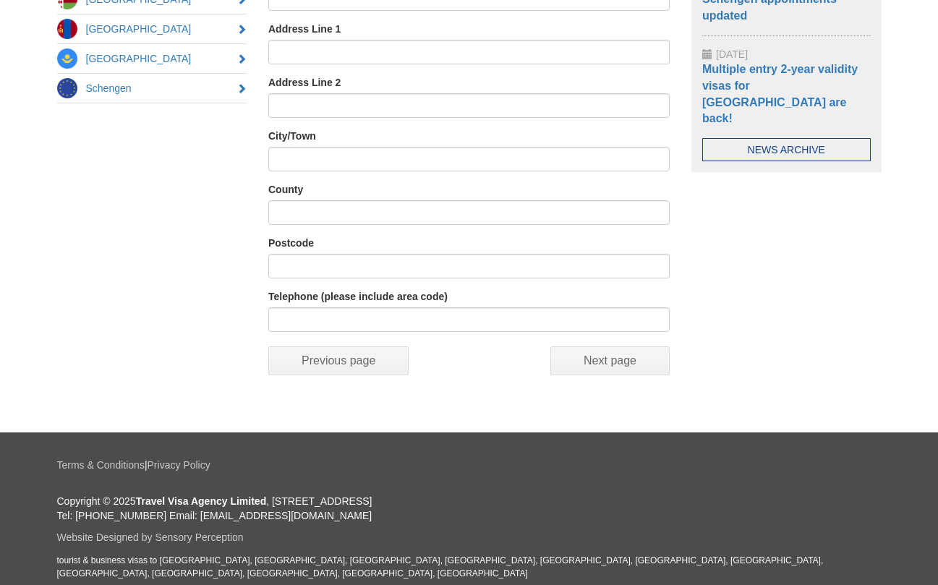
scroll to position [248, 0]
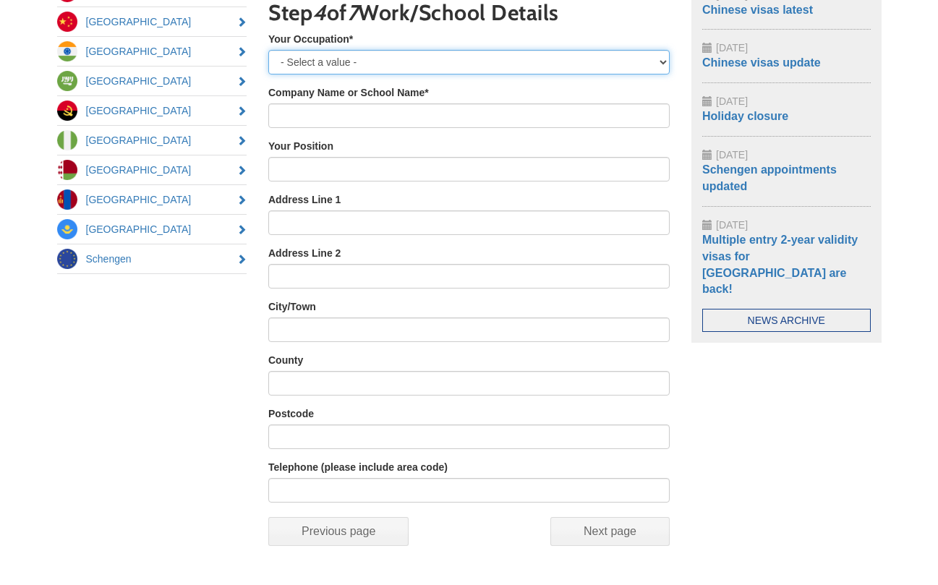
select select "Employed"
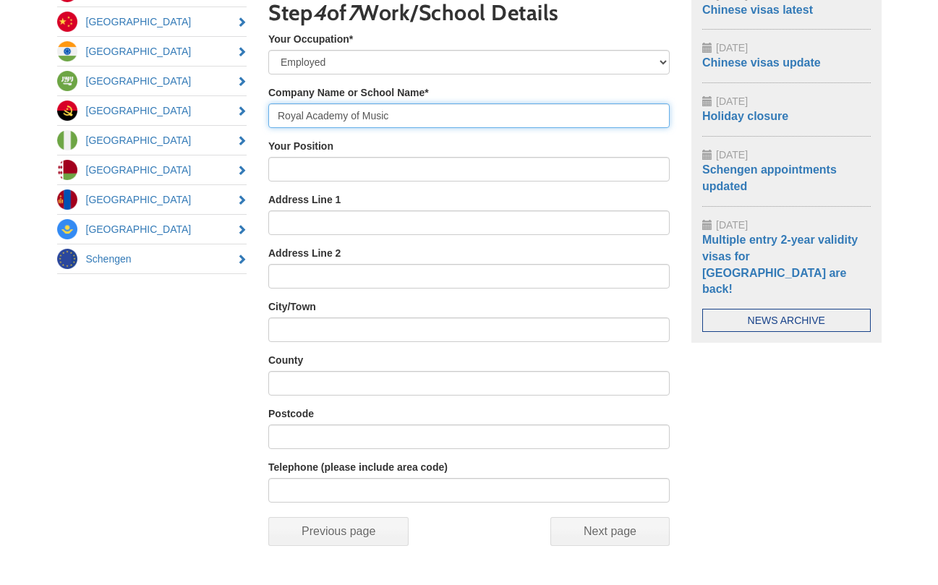
type input "Royal Academy of Music"
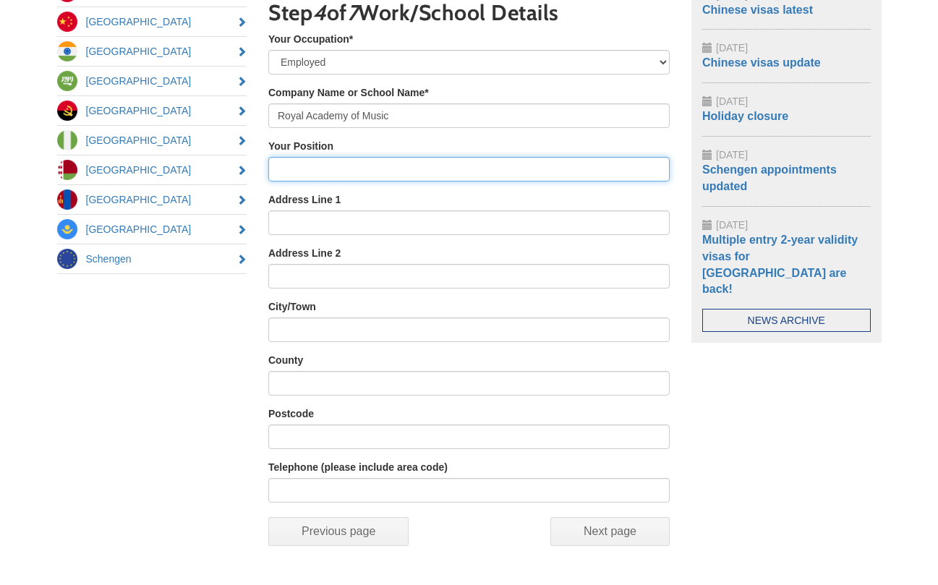
click at [316, 167] on input "Your Position" at bounding box center [468, 169] width 401 height 25
type input "Chair of Piano (Head) at the Royal Academy of Music"
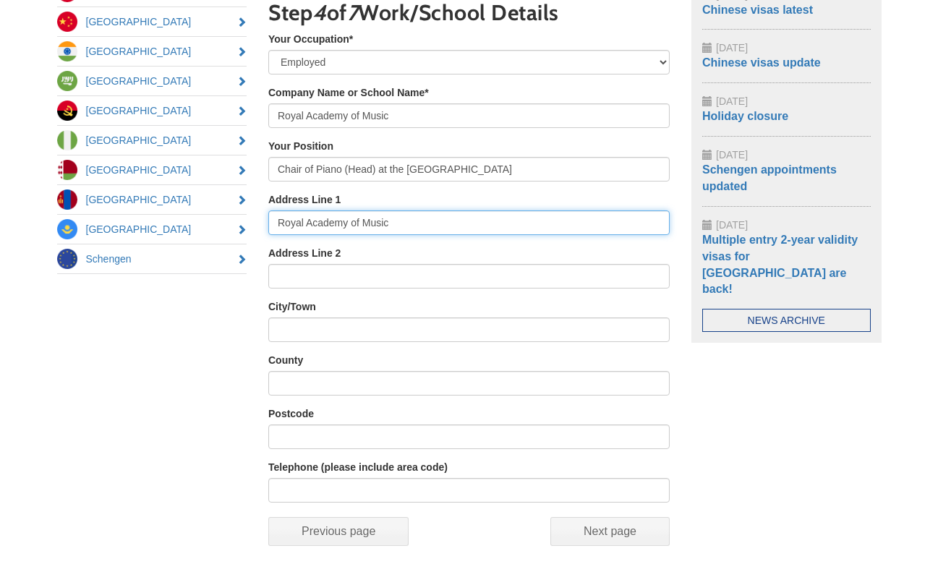
type input "Royal Academy of Music"
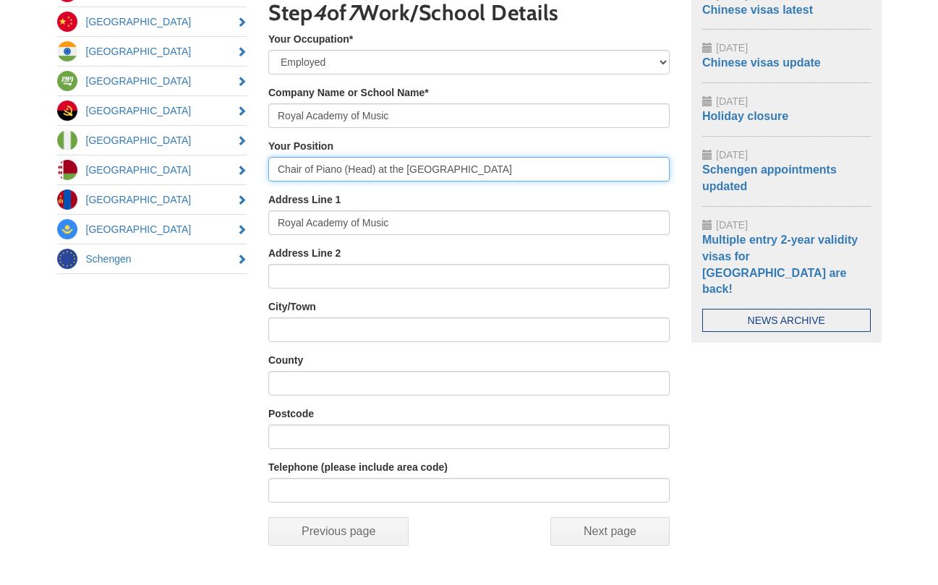
drag, startPoint x: 378, startPoint y: 171, endPoint x: 589, endPoint y: 168, distance: 211.1
click at [589, 168] on input "Chair of Piano (Head) at the Royal Academy of Music" at bounding box center [468, 169] width 401 height 25
type input "Chair of Piano Department"
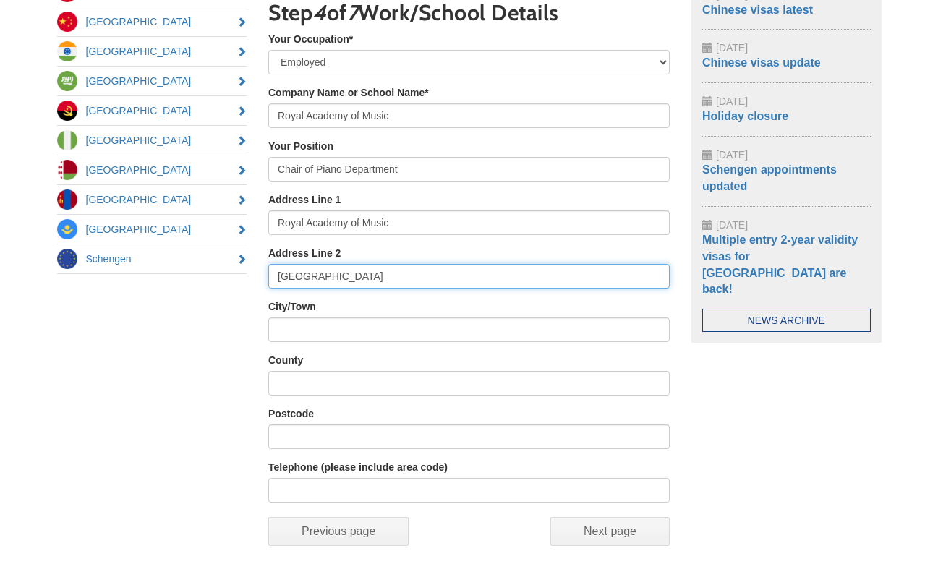
type input "[GEOGRAPHIC_DATA]"
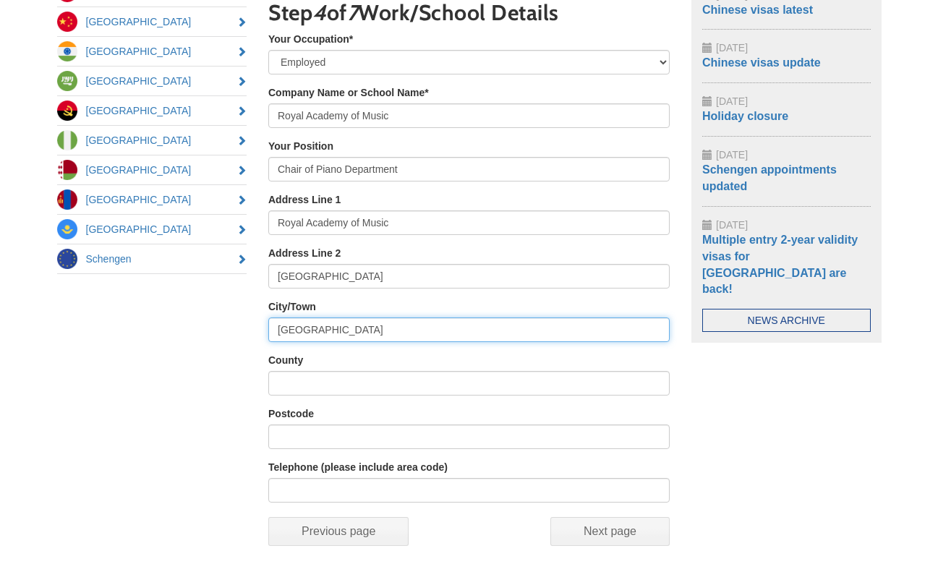
type input "[GEOGRAPHIC_DATA]"
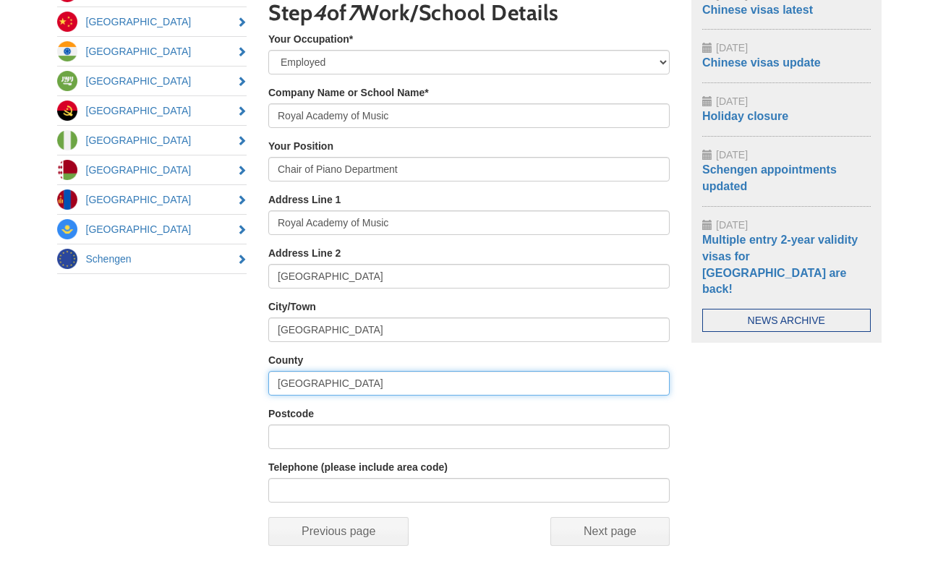
type input "[GEOGRAPHIC_DATA]"
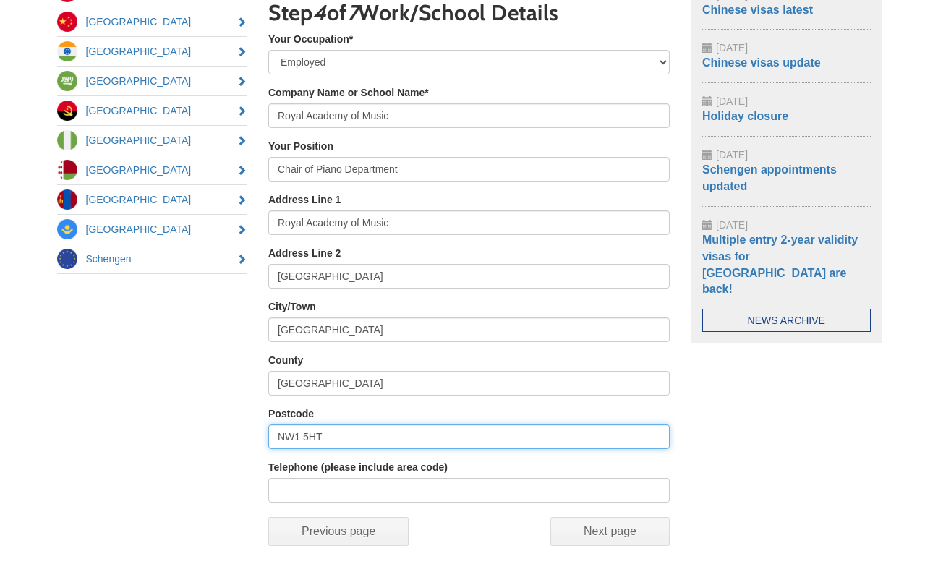
type input "NW1 5HT"
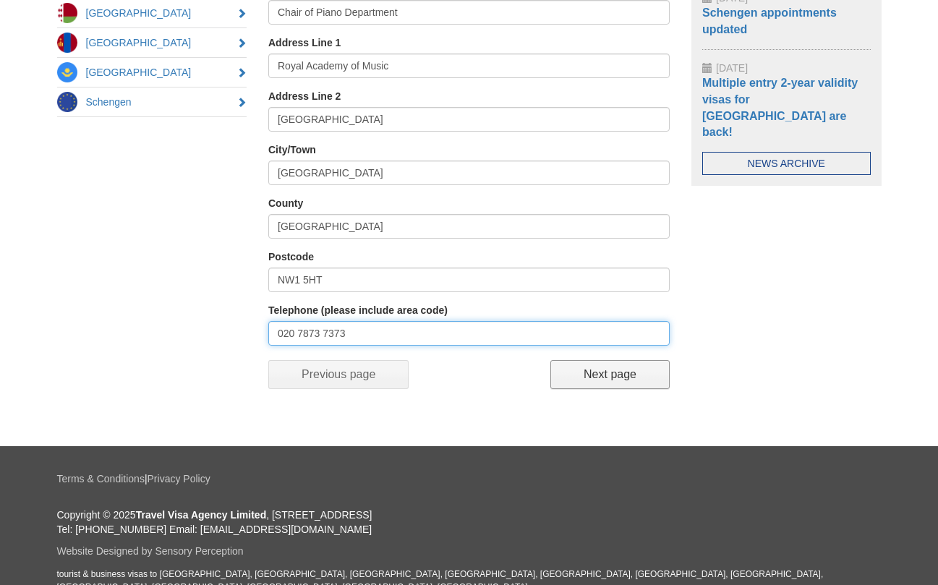
type input "020 7873 7373"
click at [625, 372] on input "Next page" at bounding box center [609, 374] width 119 height 29
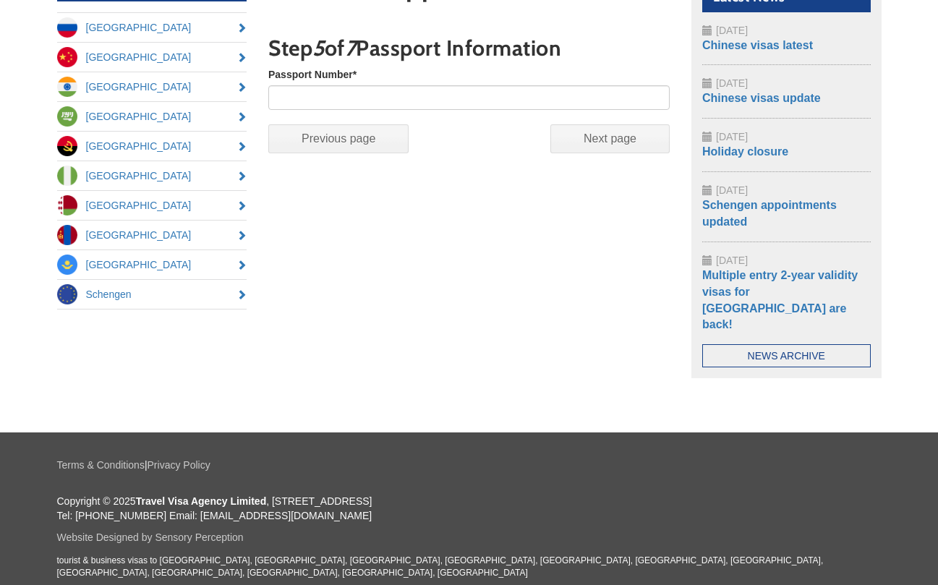
scroll to position [161, 0]
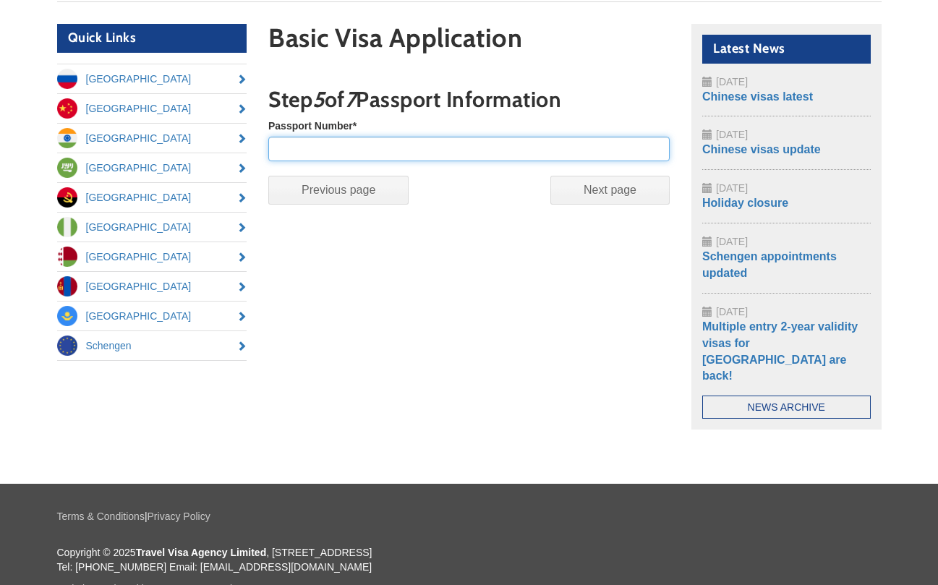
click at [349, 154] on input "Passport Number *" at bounding box center [468, 149] width 401 height 25
type input "548230947"
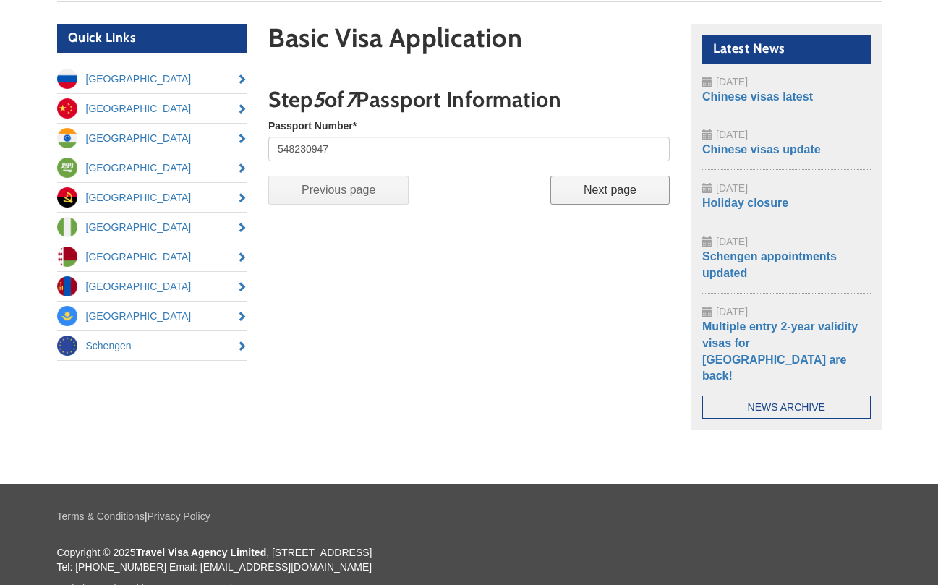
click at [613, 187] on input "Next page" at bounding box center [609, 190] width 119 height 29
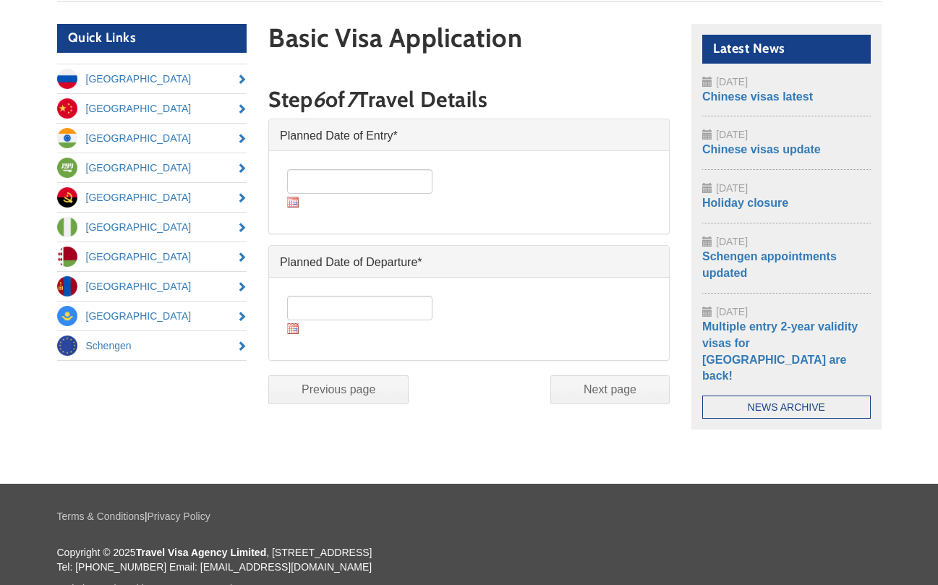
scroll to position [176, 0]
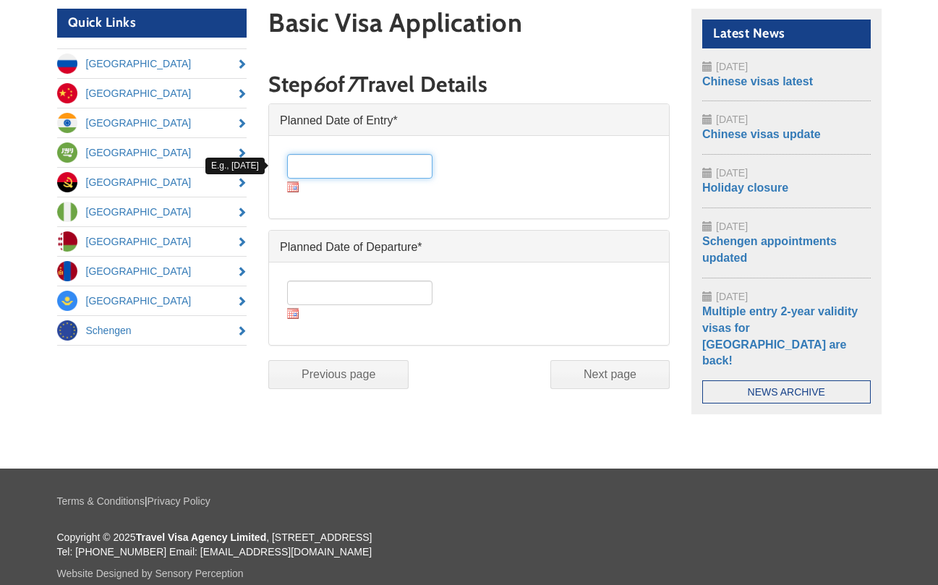
click at [338, 168] on input "Date *" at bounding box center [359, 166] width 145 height 25
type input "30/09/2025"
click at [291, 312] on img at bounding box center [293, 313] width 12 height 11
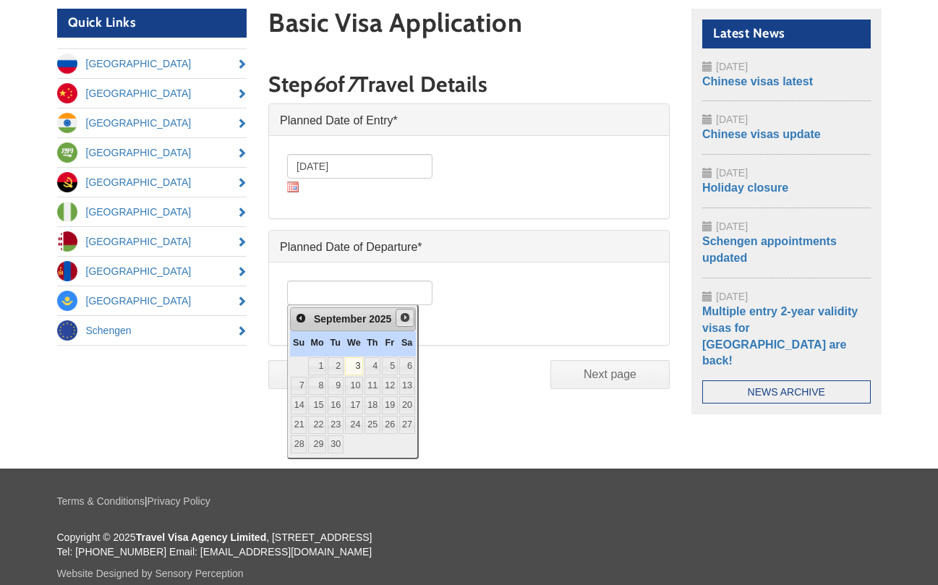
click at [411, 317] on span "Next" at bounding box center [405, 318] width 12 height 12
click at [339, 382] on link "7" at bounding box center [333, 386] width 15 height 18
type input "07/10/2025"
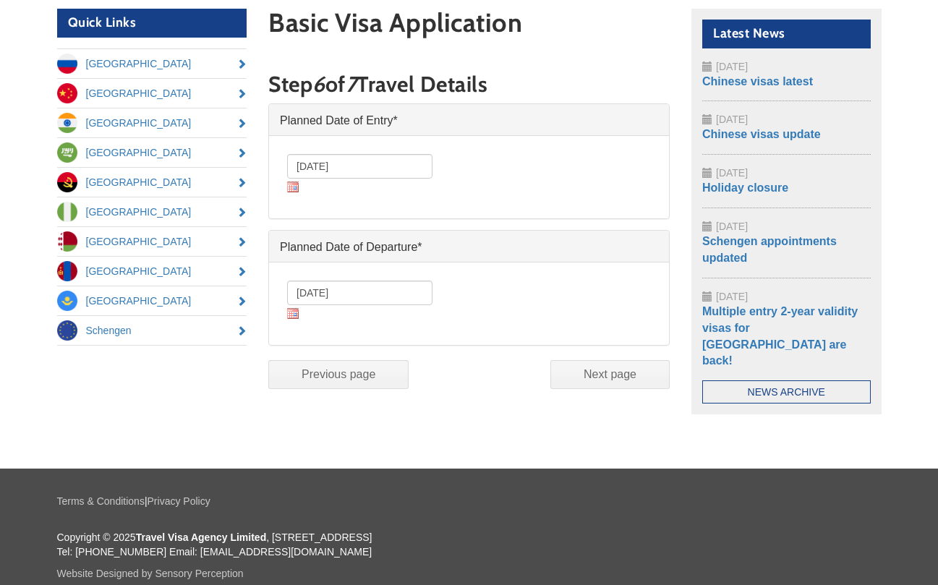
click at [478, 290] on div "07/10/2025 Date *" at bounding box center [465, 303] width 371 height 61
click at [293, 186] on img at bounding box center [293, 186] width 12 height 11
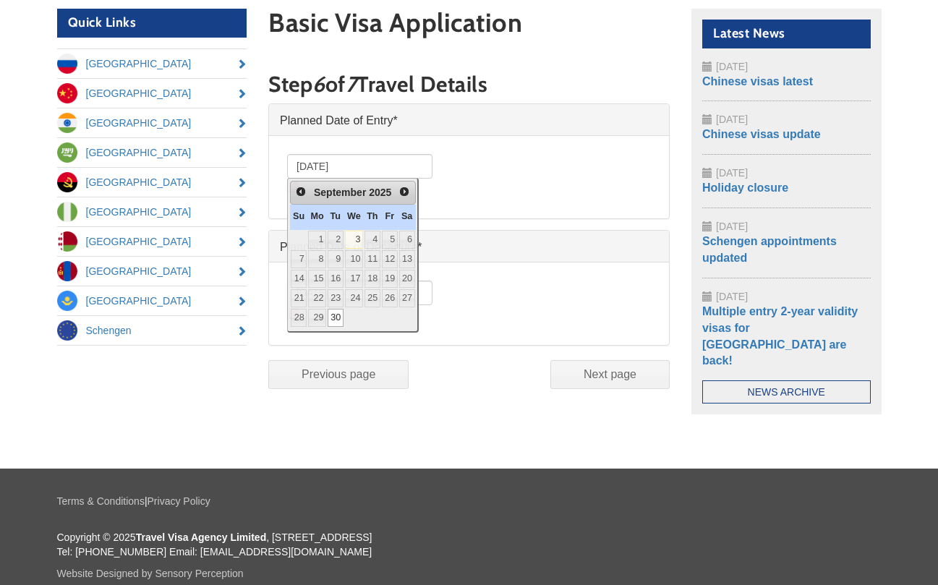
click at [551, 278] on div "07/10/2025 Date *" at bounding box center [465, 303] width 371 height 61
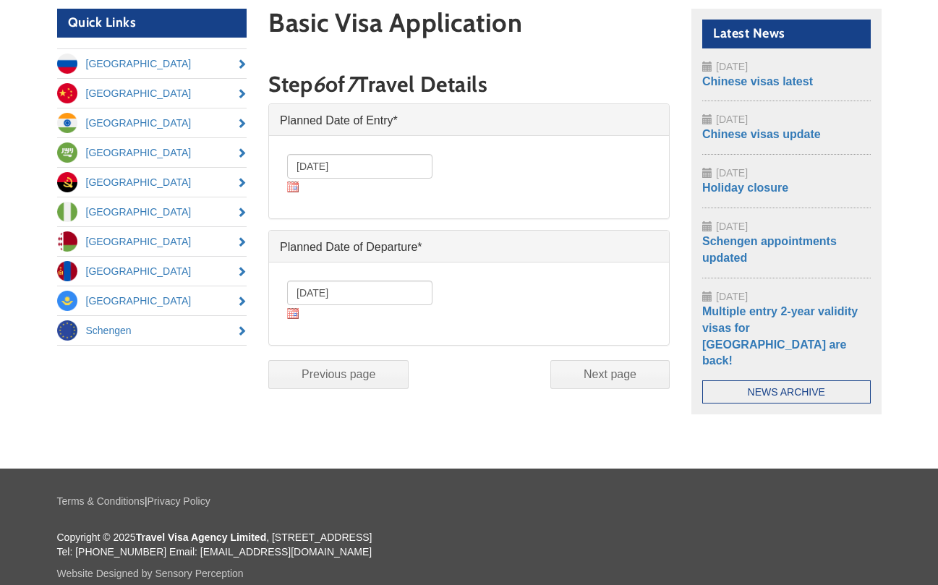
click at [616, 372] on input "Next page" at bounding box center [609, 374] width 119 height 29
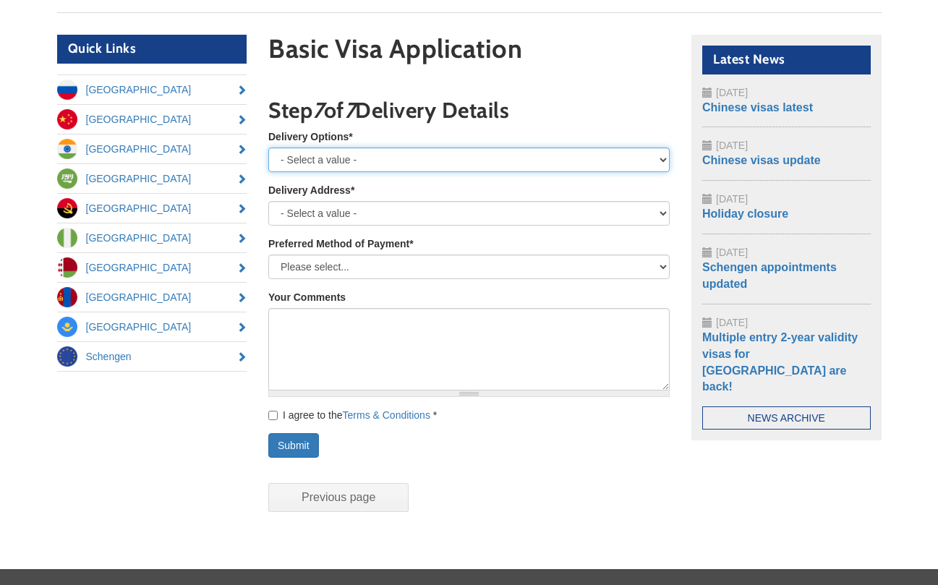
scroll to position [158, 0]
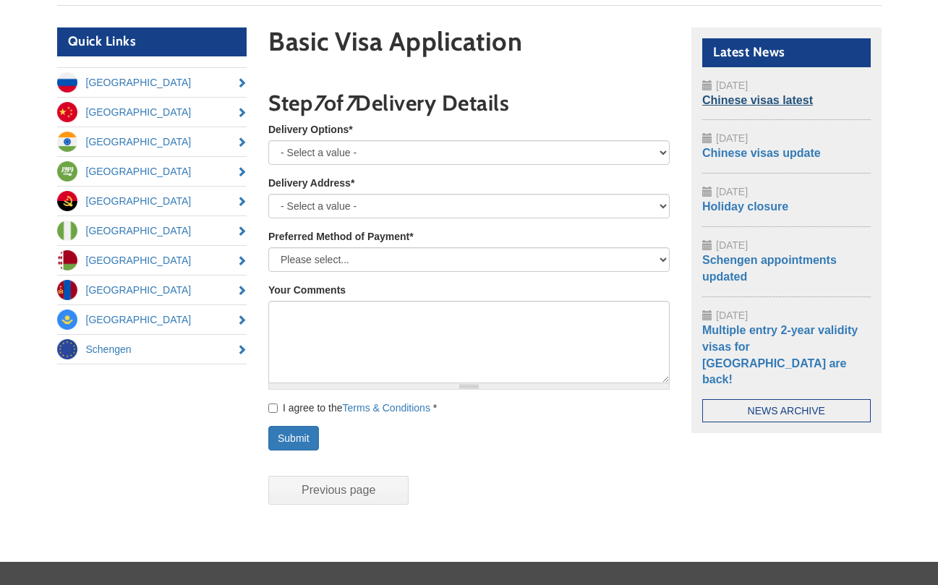
click at [745, 98] on link "Chinese visas latest" at bounding box center [757, 100] width 111 height 12
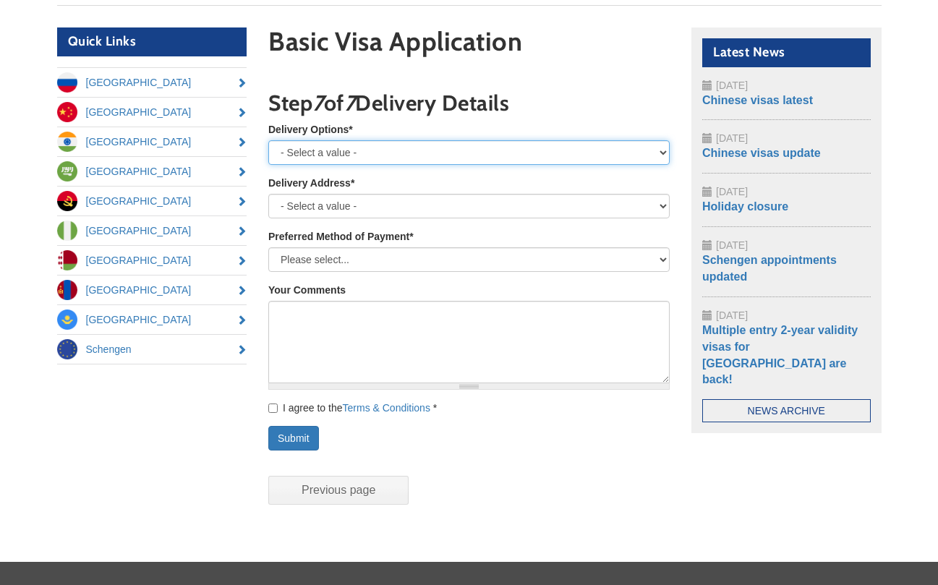
select select "Royal Mail Special Delivery - next day until 1pm"
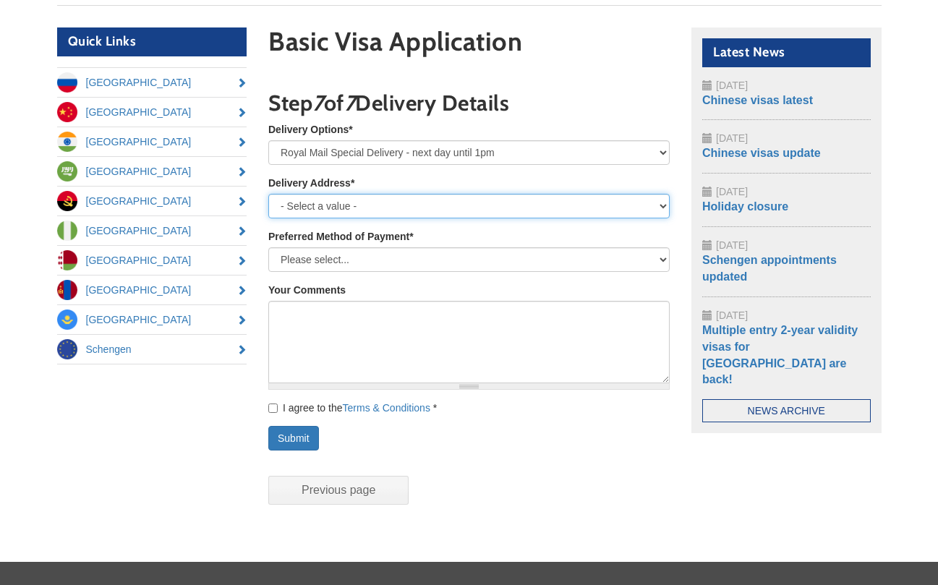
select select "Home"
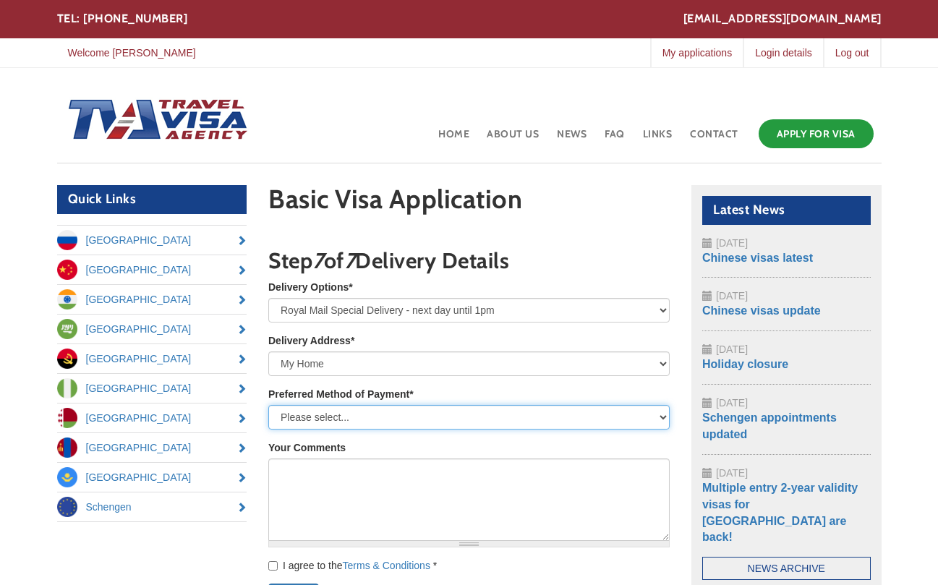
scroll to position [0, 0]
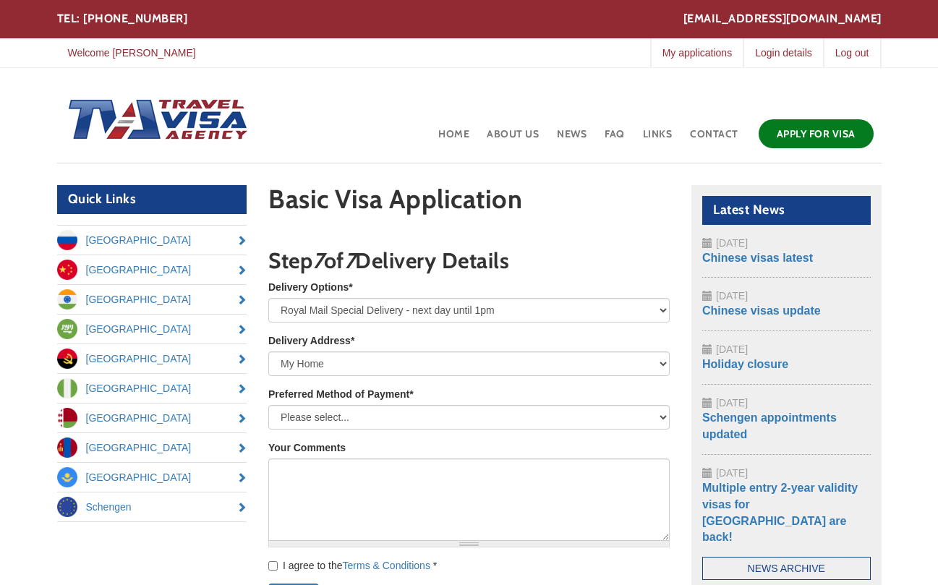
click at [797, 131] on link "Apply for Visa" at bounding box center [815, 133] width 115 height 29
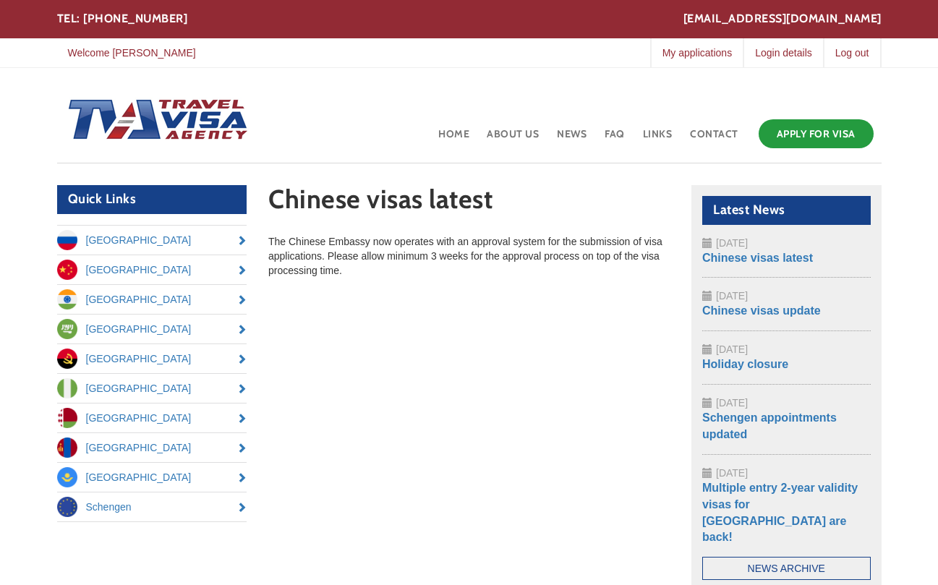
click at [583, 367] on div "Quick Links [GEOGRAPHIC_DATA] [GEOGRAPHIC_DATA] [GEOGRAPHIC_DATA] [GEOGRAPHIC_D…" at bounding box center [469, 398] width 846 height 427
click at [767, 307] on link "Chinese visas update" at bounding box center [761, 310] width 119 height 12
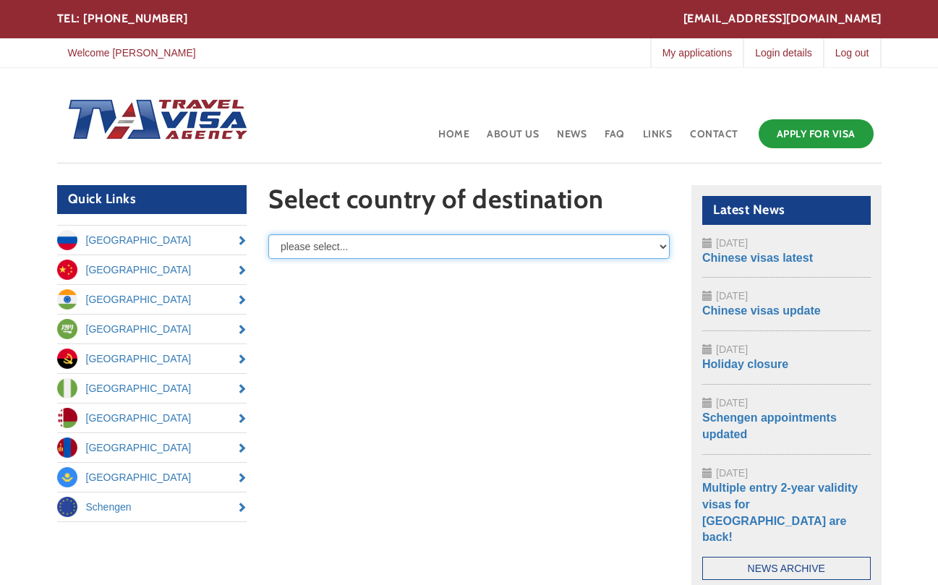
select select "/node/add/basic-visa-application/field_destination/[GEOGRAPHIC_DATA]"
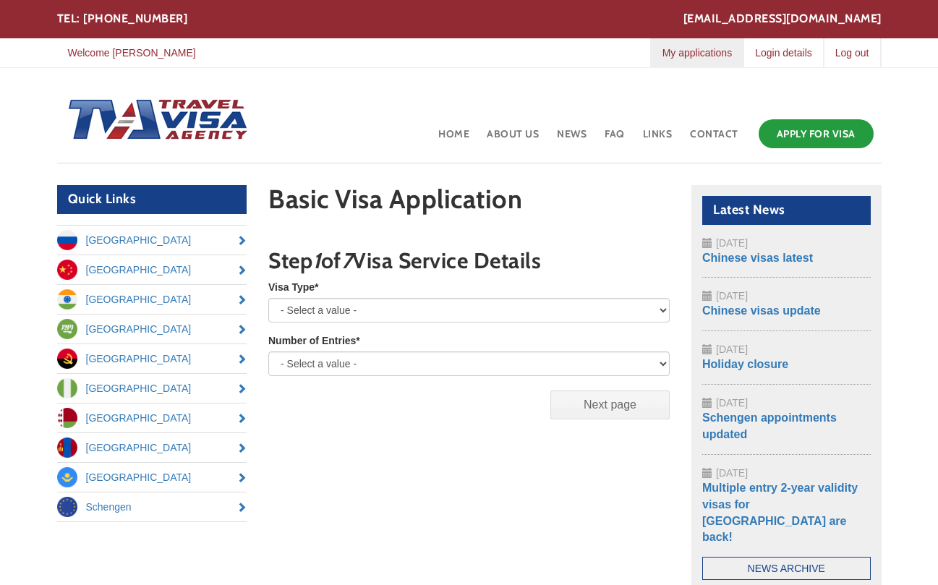
click at [694, 51] on link "My applications" at bounding box center [696, 52] width 93 height 29
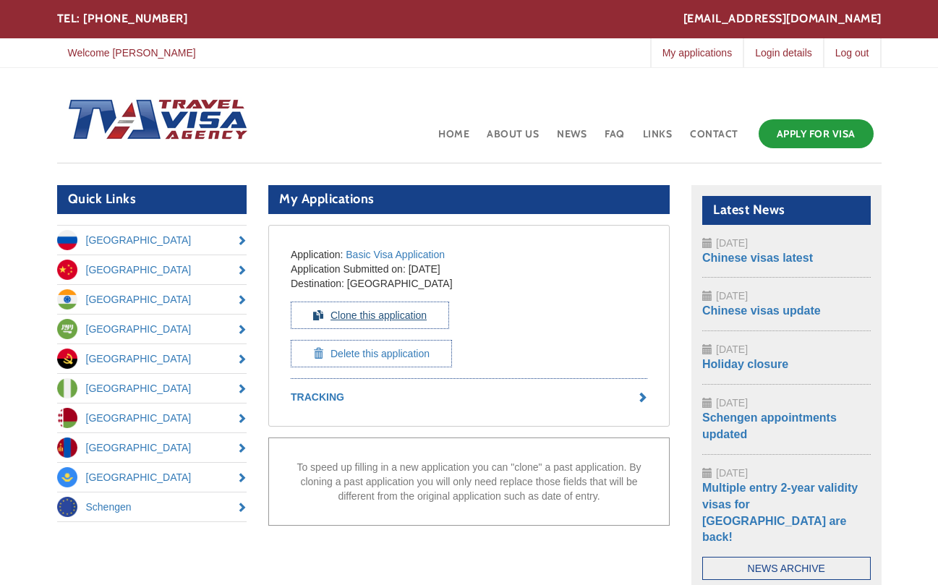
click at [399, 314] on link "Clone this application" at bounding box center [370, 315] width 158 height 27
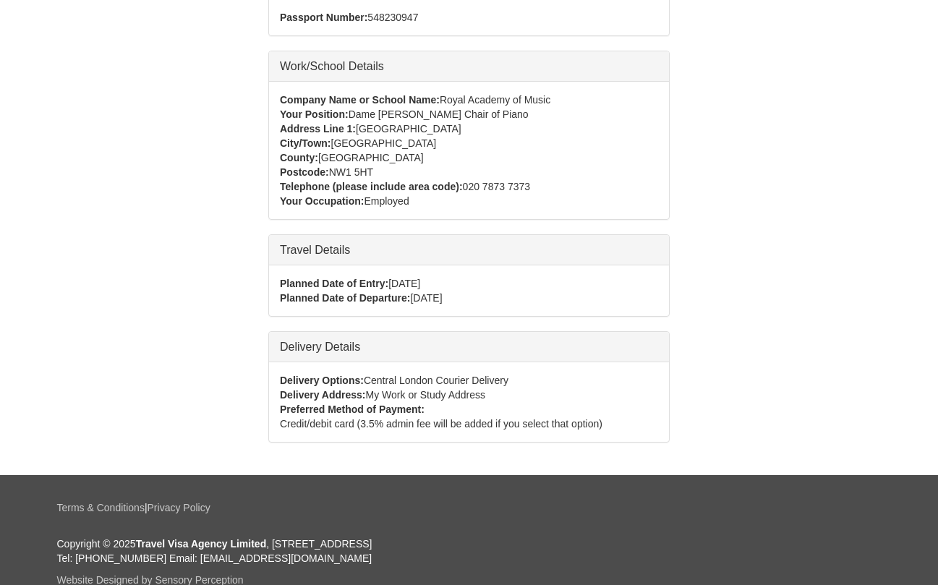
scroll to position [807, 0]
click at [420, 281] on span "[DATE]" at bounding box center [404, 284] width 32 height 12
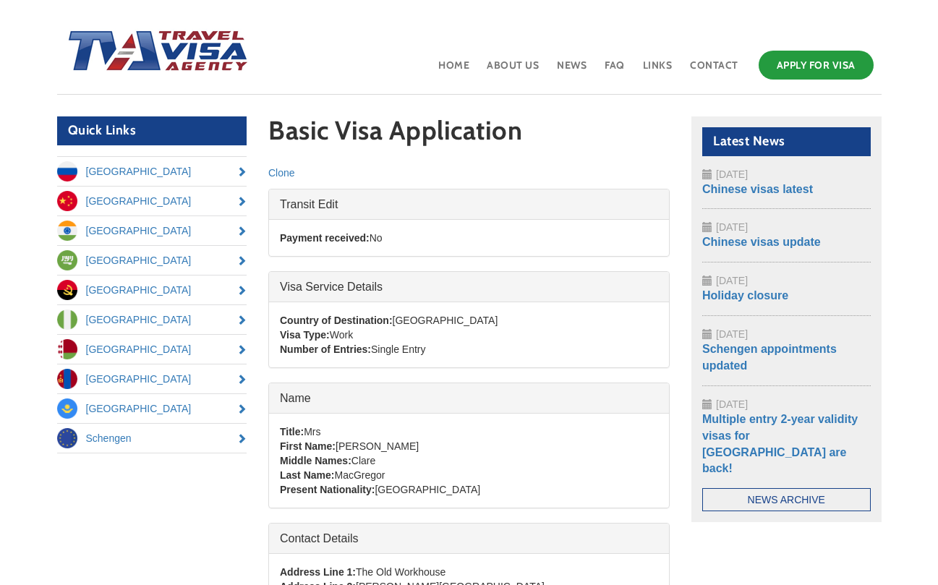
scroll to position [75, 0]
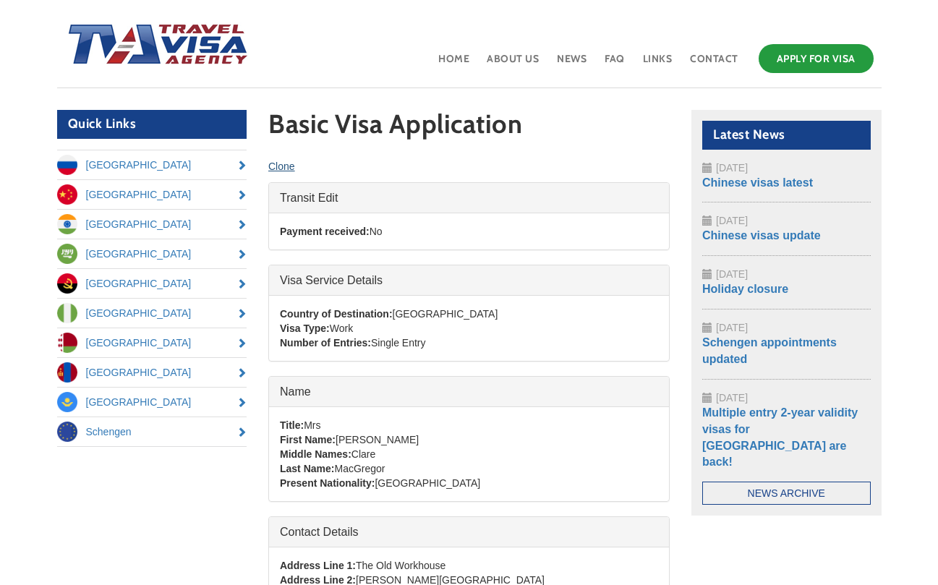
click at [283, 163] on link "Clone" at bounding box center [281, 167] width 27 height 12
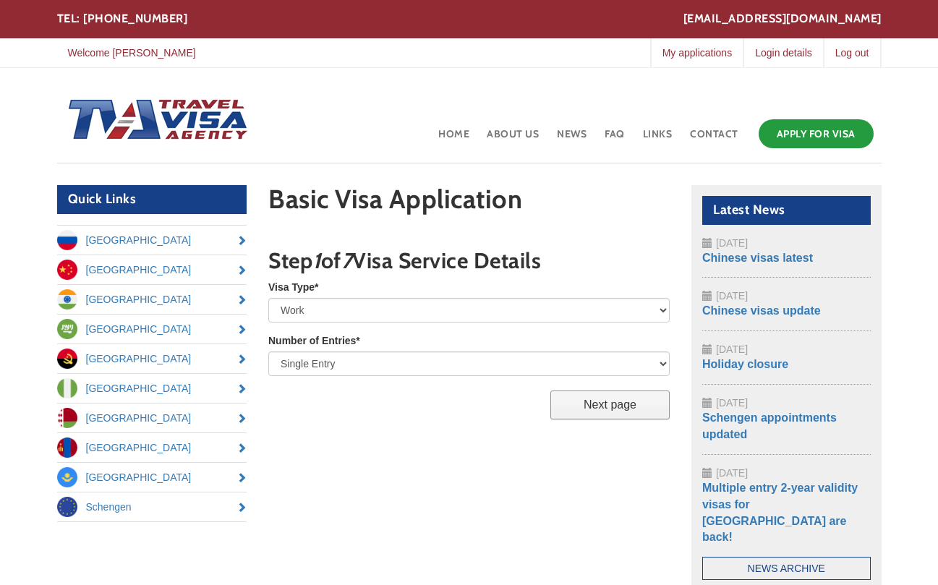
click at [626, 403] on input "Next page" at bounding box center [609, 404] width 119 height 29
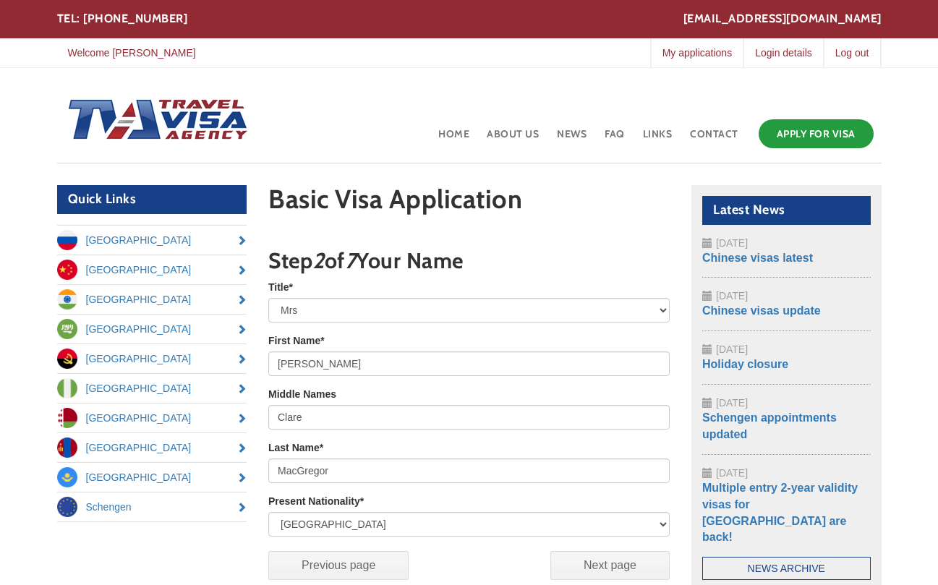
scroll to position [191, 0]
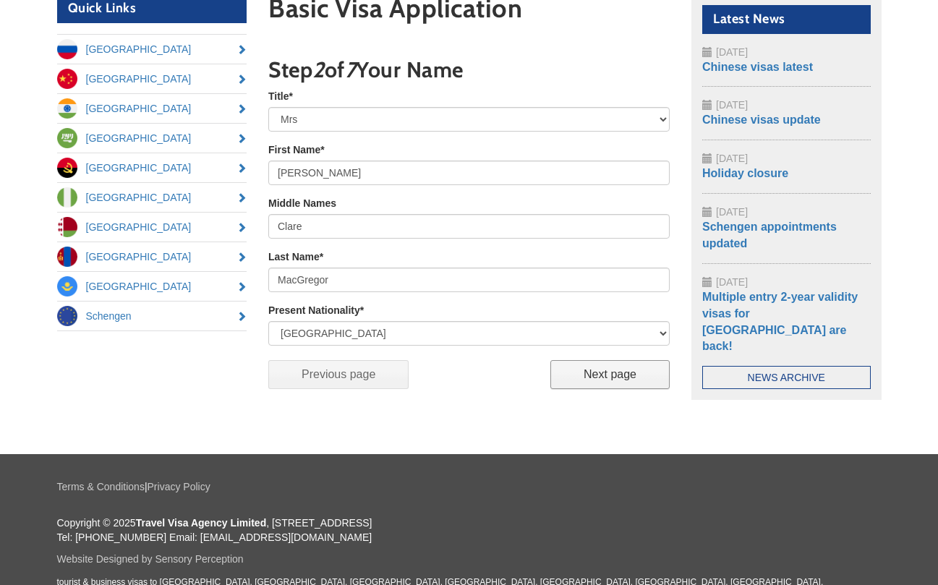
click at [616, 375] on input "Next page" at bounding box center [609, 374] width 119 height 29
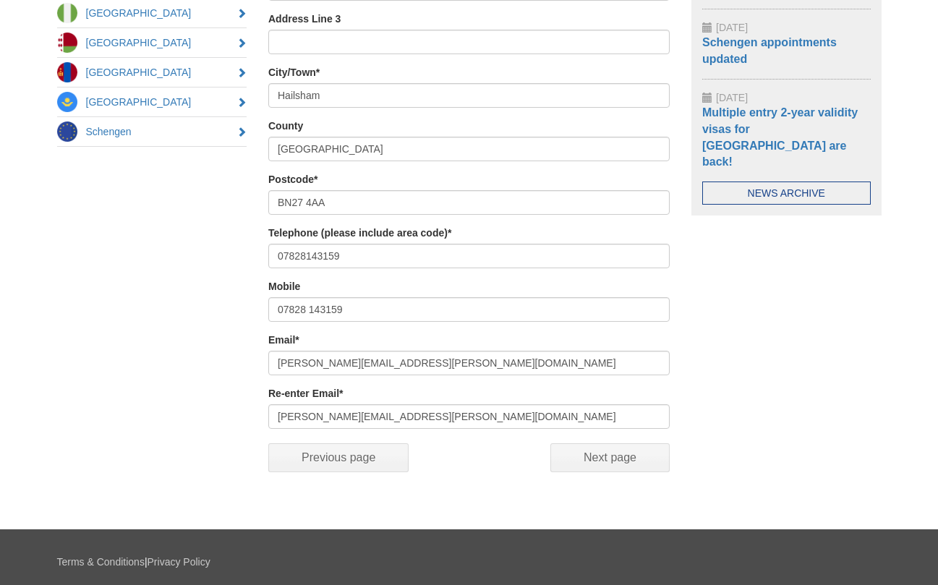
scroll to position [387, 0]
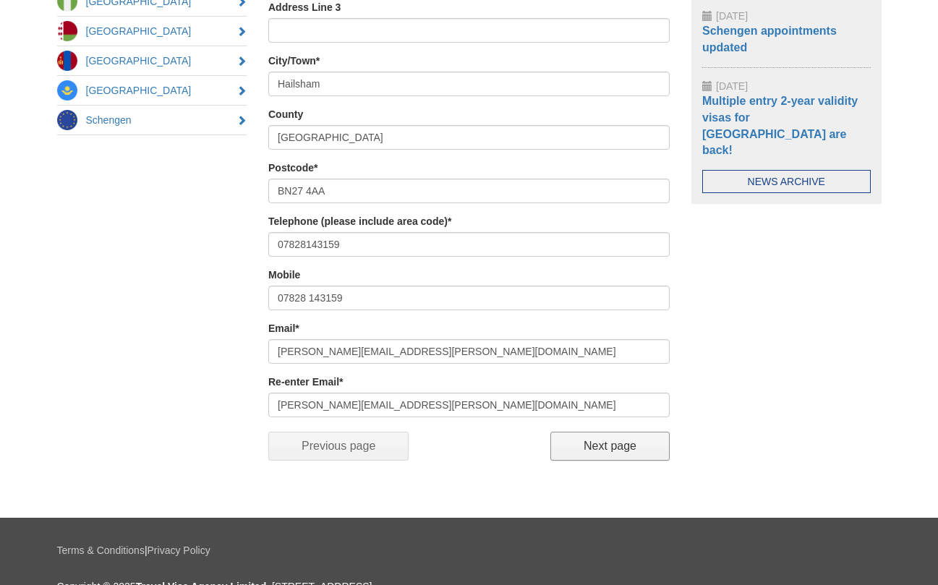
click at [615, 442] on input "Next page" at bounding box center [609, 446] width 119 height 29
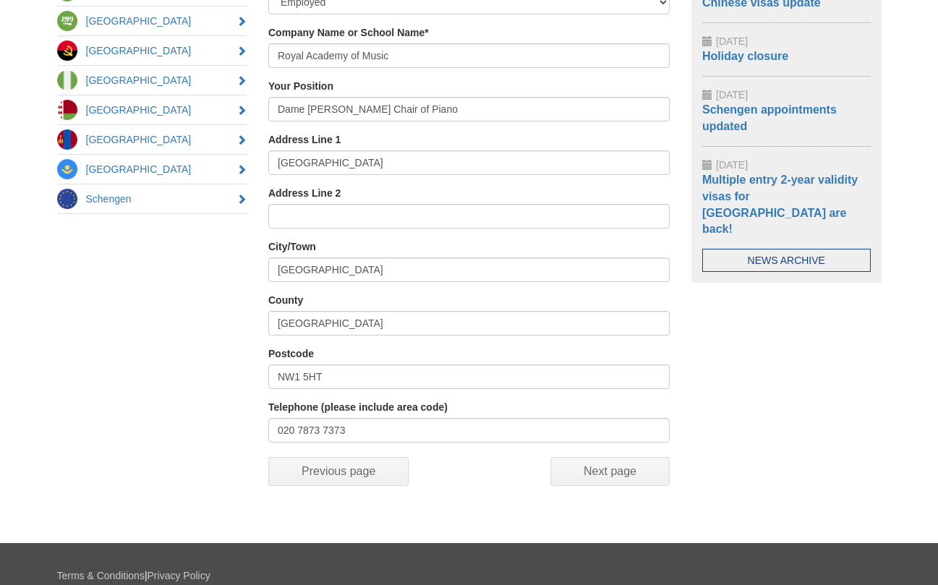
scroll to position [308, 0]
click at [615, 468] on input "Next page" at bounding box center [609, 471] width 119 height 29
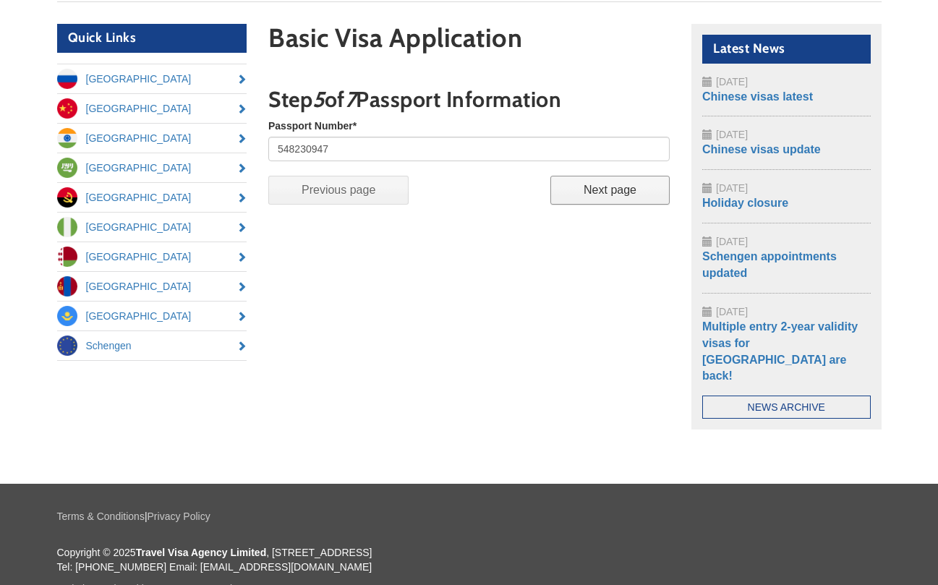
click at [608, 187] on input "Next page" at bounding box center [609, 190] width 119 height 29
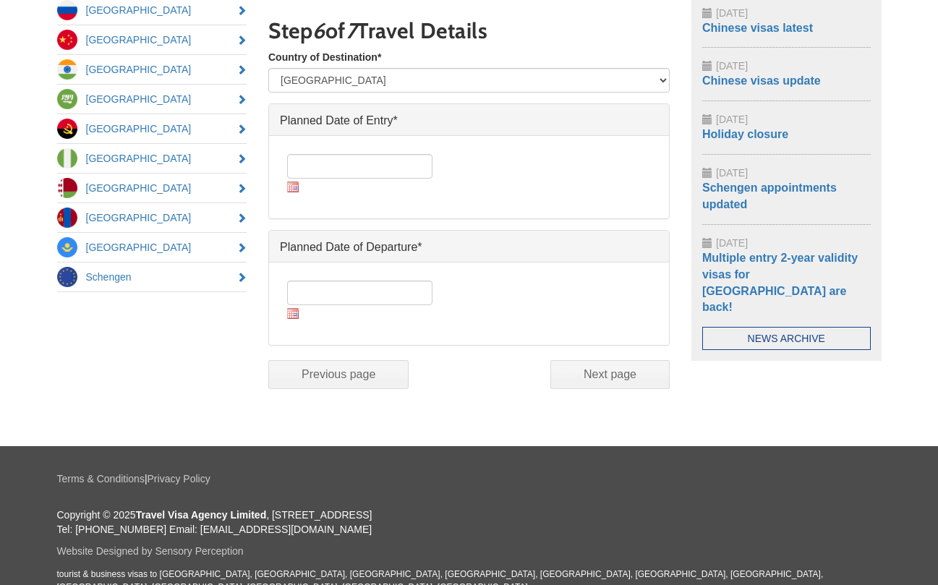
click at [291, 187] on img at bounding box center [293, 186] width 12 height 11
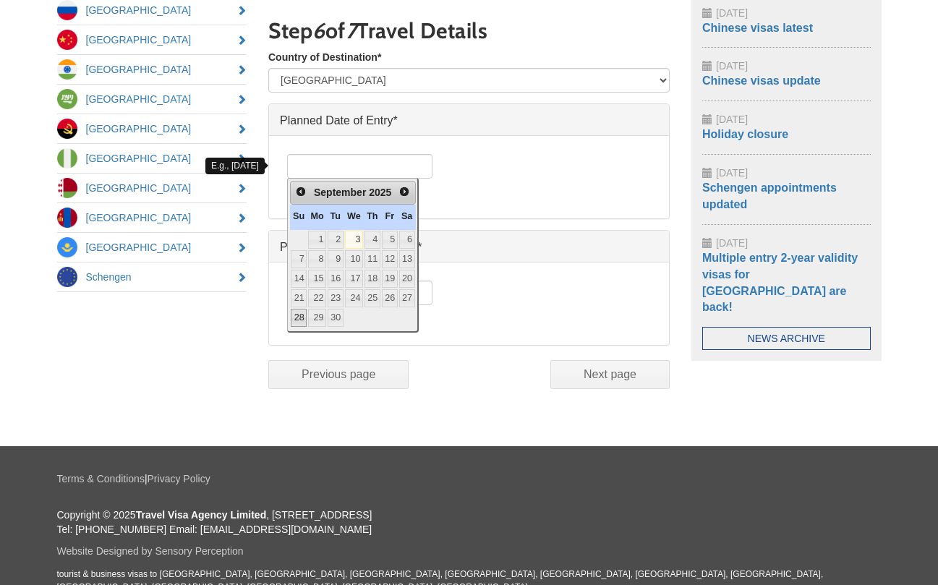
click at [298, 311] on link "28" at bounding box center [299, 318] width 16 height 18
type input "28/09/2025"
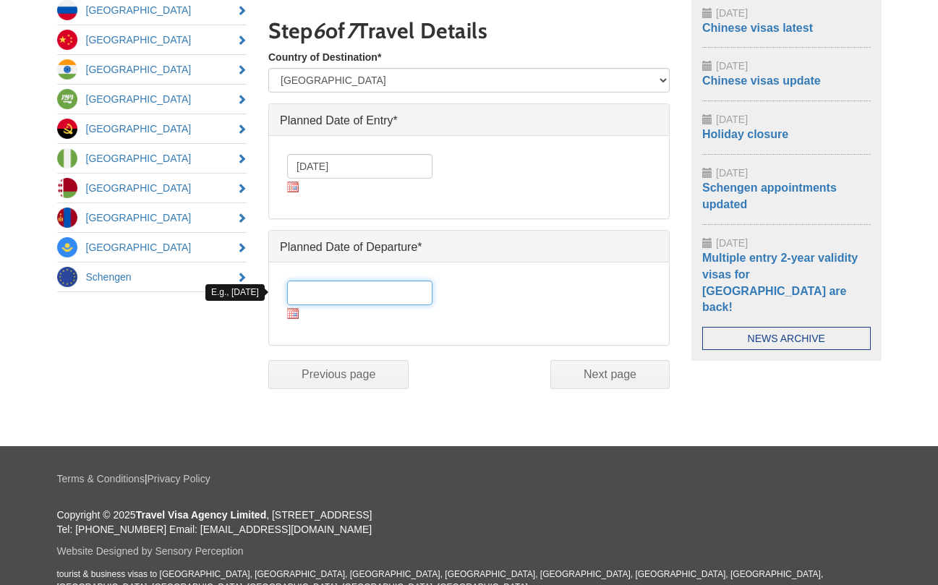
click at [316, 291] on input "Date *" at bounding box center [359, 293] width 145 height 25
click at [293, 315] on img at bounding box center [293, 313] width 12 height 11
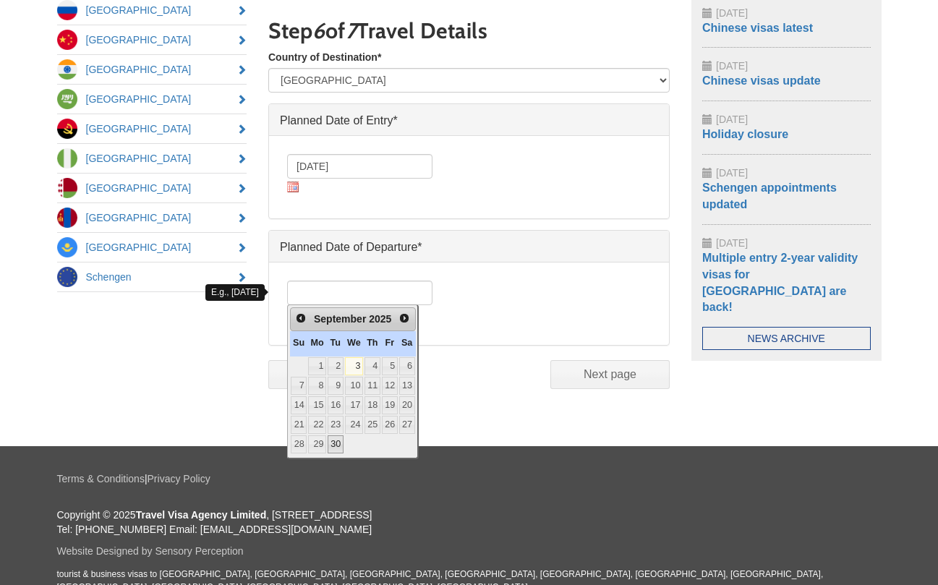
click at [341, 440] on link "30" at bounding box center [336, 444] width 16 height 18
type input "30/09/2025"
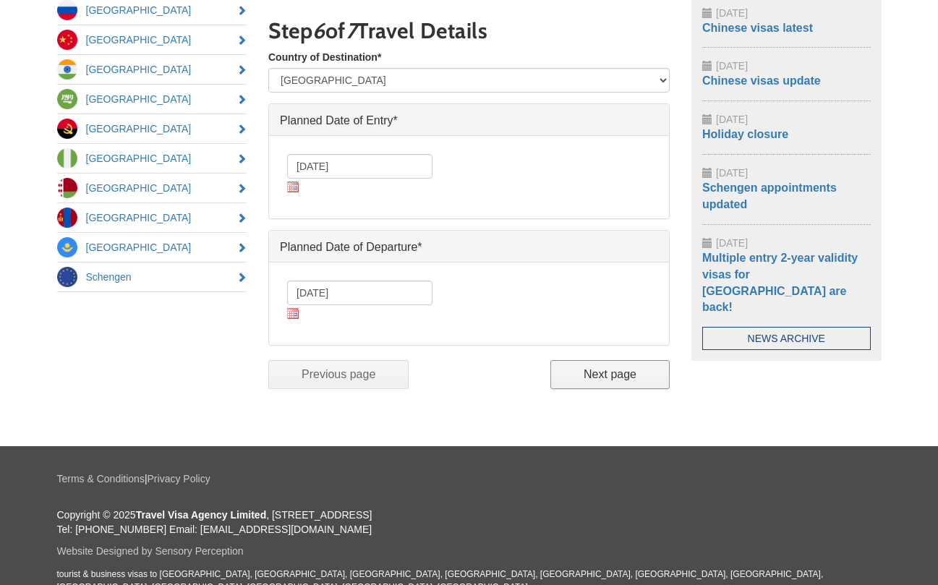
click at [609, 373] on input "Next page" at bounding box center [609, 374] width 119 height 29
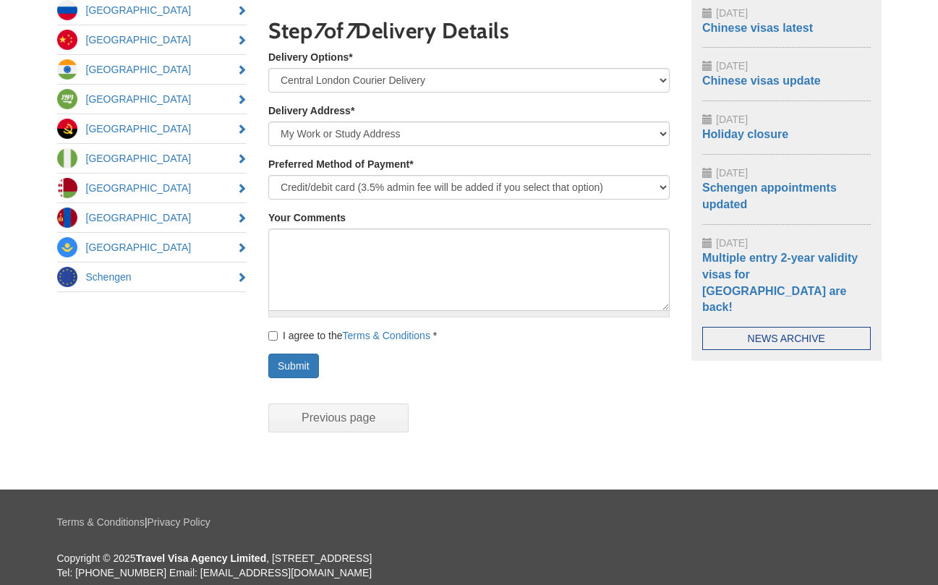
scroll to position [248, 0]
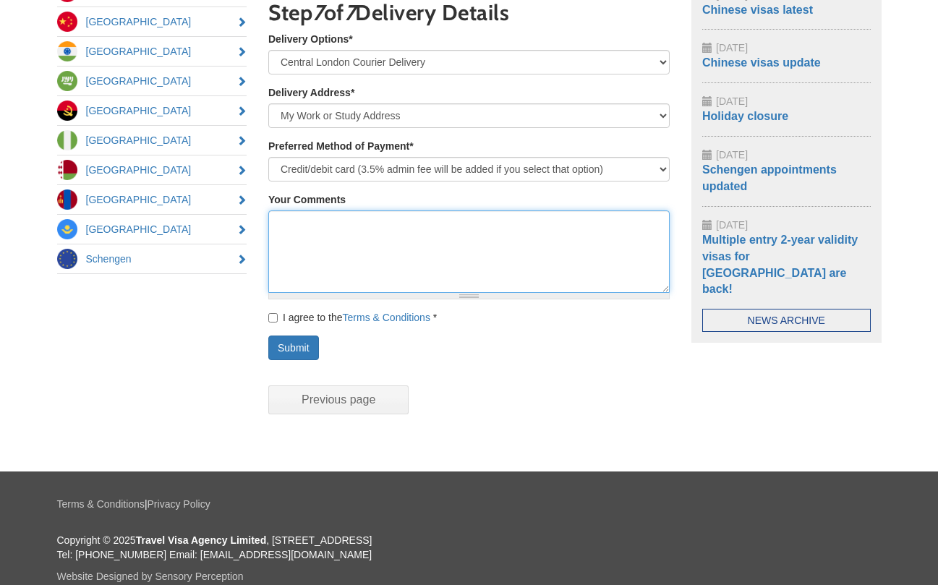
click at [353, 227] on textarea "Your Comments" at bounding box center [468, 251] width 401 height 82
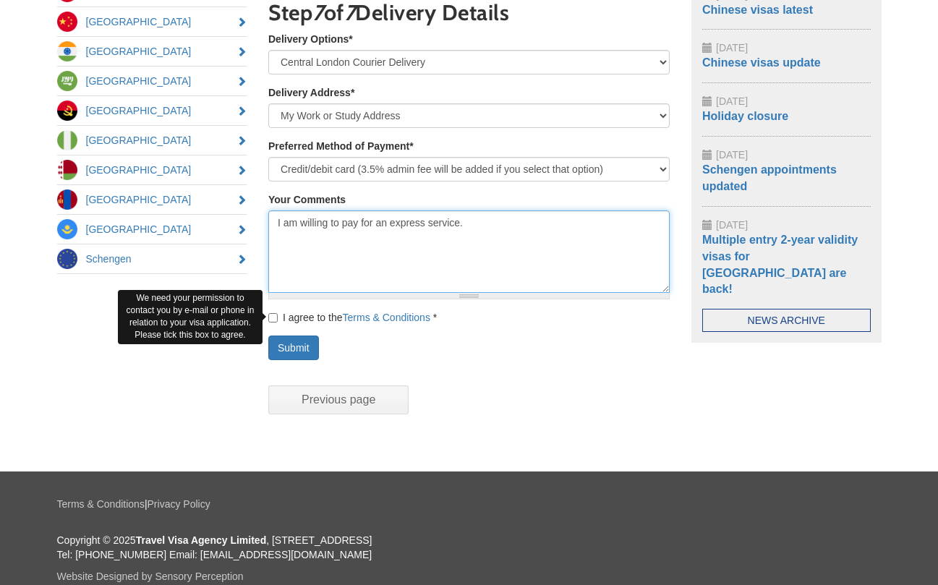
type textarea "I am willing to pay for an express service."
click at [271, 317] on input "I agree to the Terms & Conditions *" at bounding box center [272, 317] width 9 height 9
checkbox input "true"
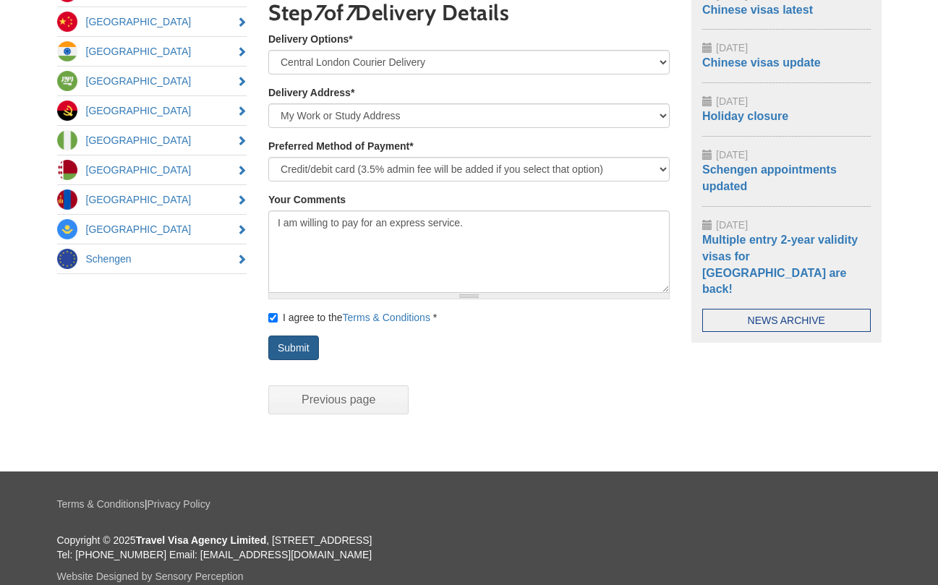
click at [290, 345] on button "Submit" at bounding box center [293, 347] width 51 height 25
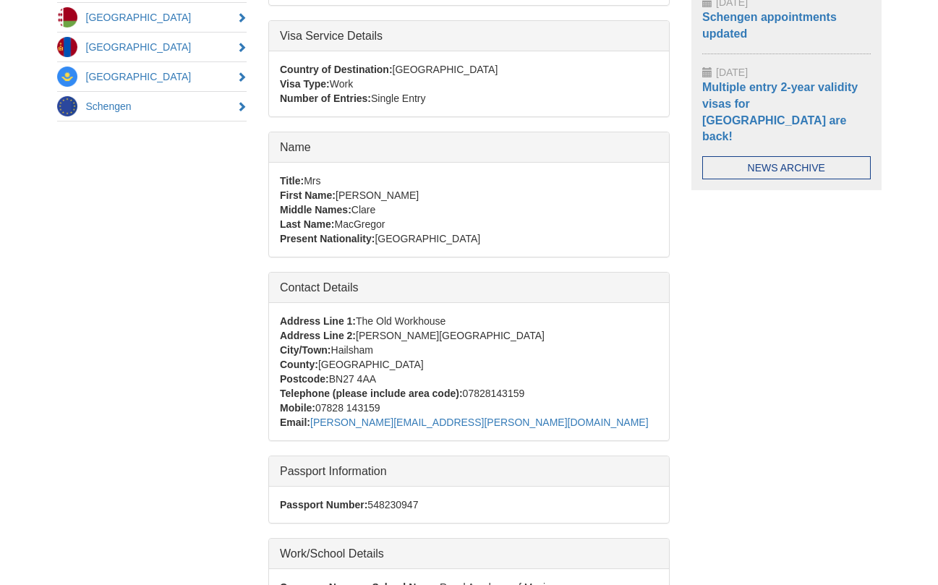
scroll to position [408, 0]
